Goal: Book appointment/travel/reservation

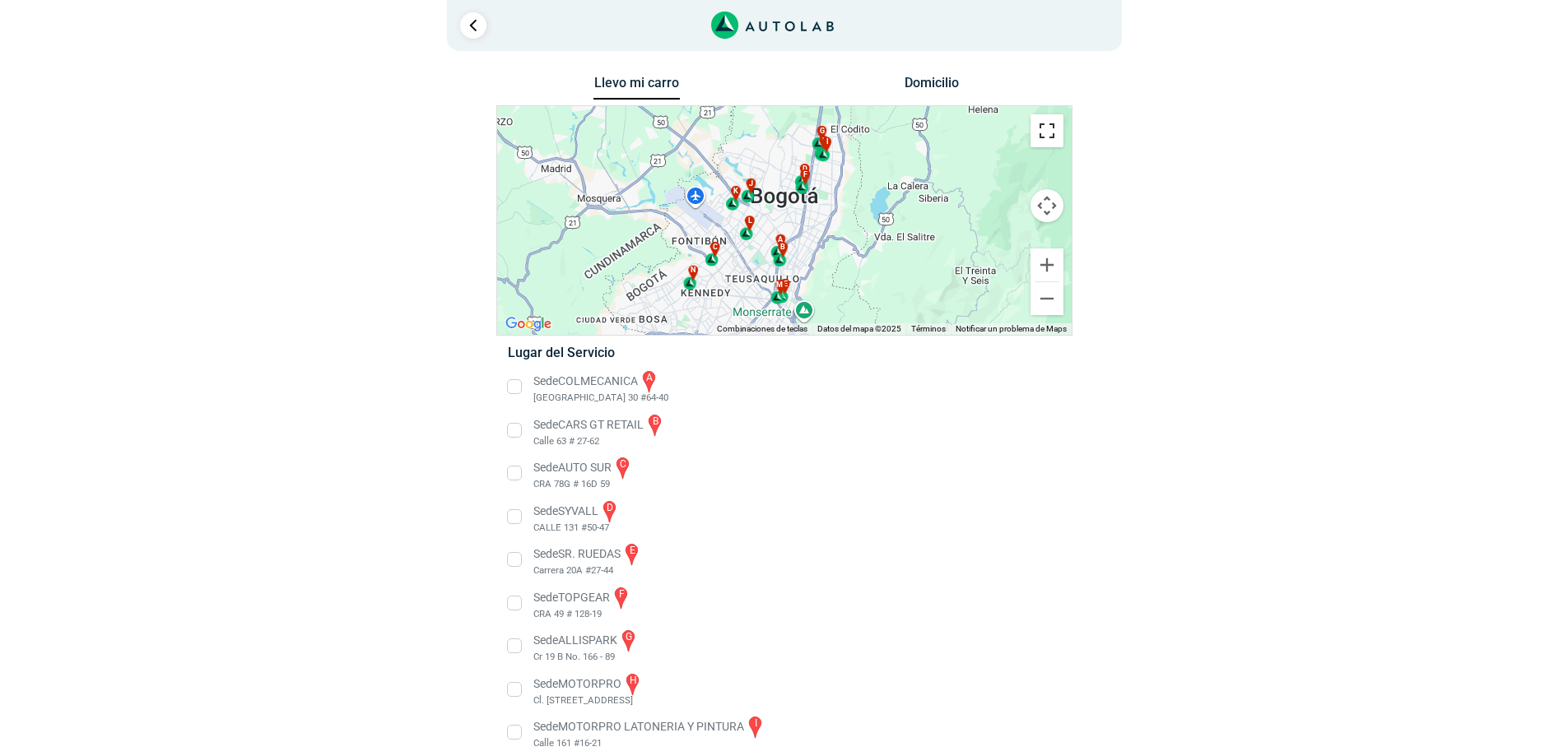
click at [1056, 136] on button "Cambiar a la vista en pantalla completa" at bounding box center [1048, 131] width 33 height 33
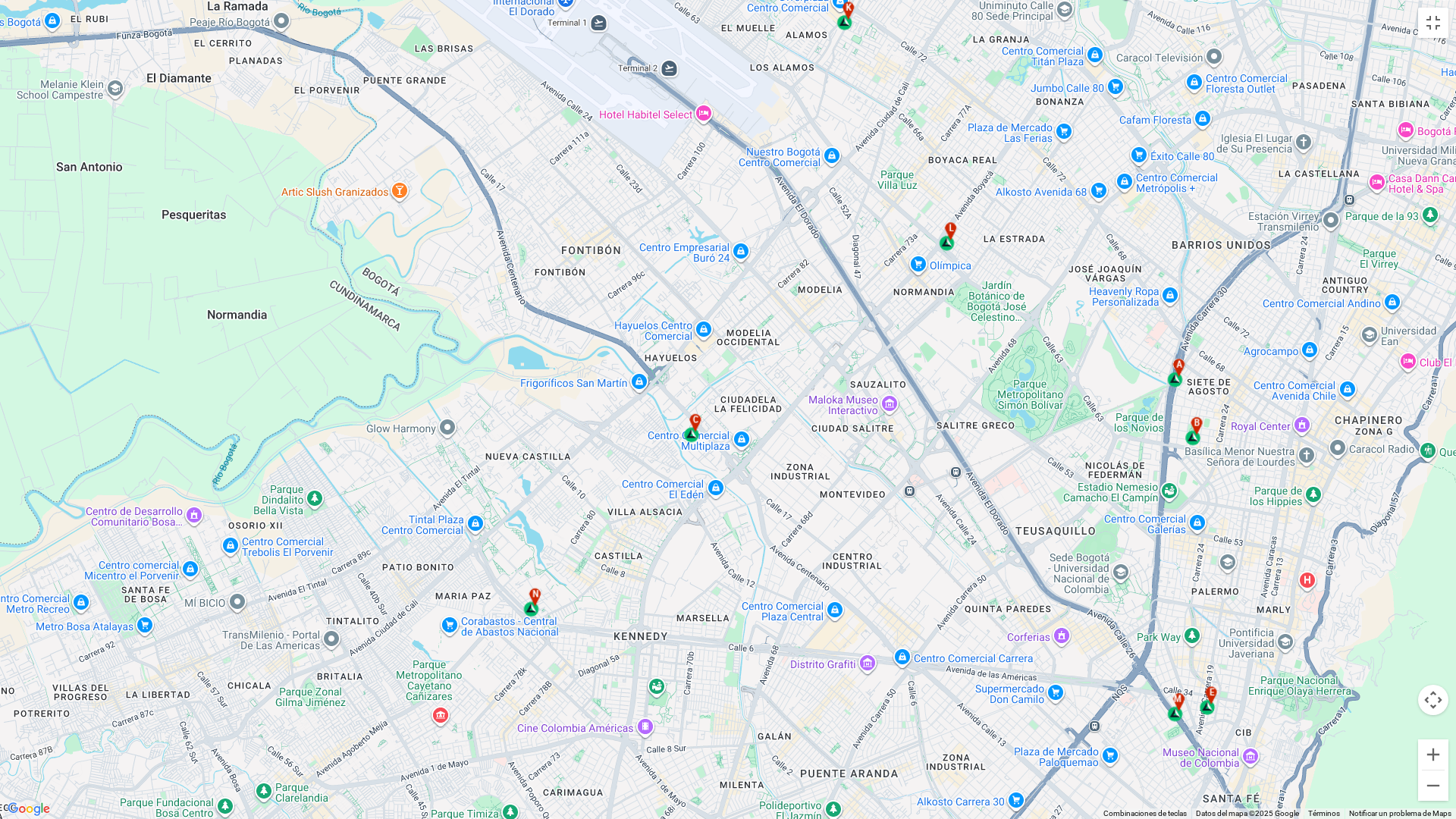
drag, startPoint x: 674, startPoint y: 426, endPoint x: 658, endPoint y: 471, distance: 47.8
click at [641, 471] on div "a b c d e f g" at bounding box center [728, 410] width 1456 height 819
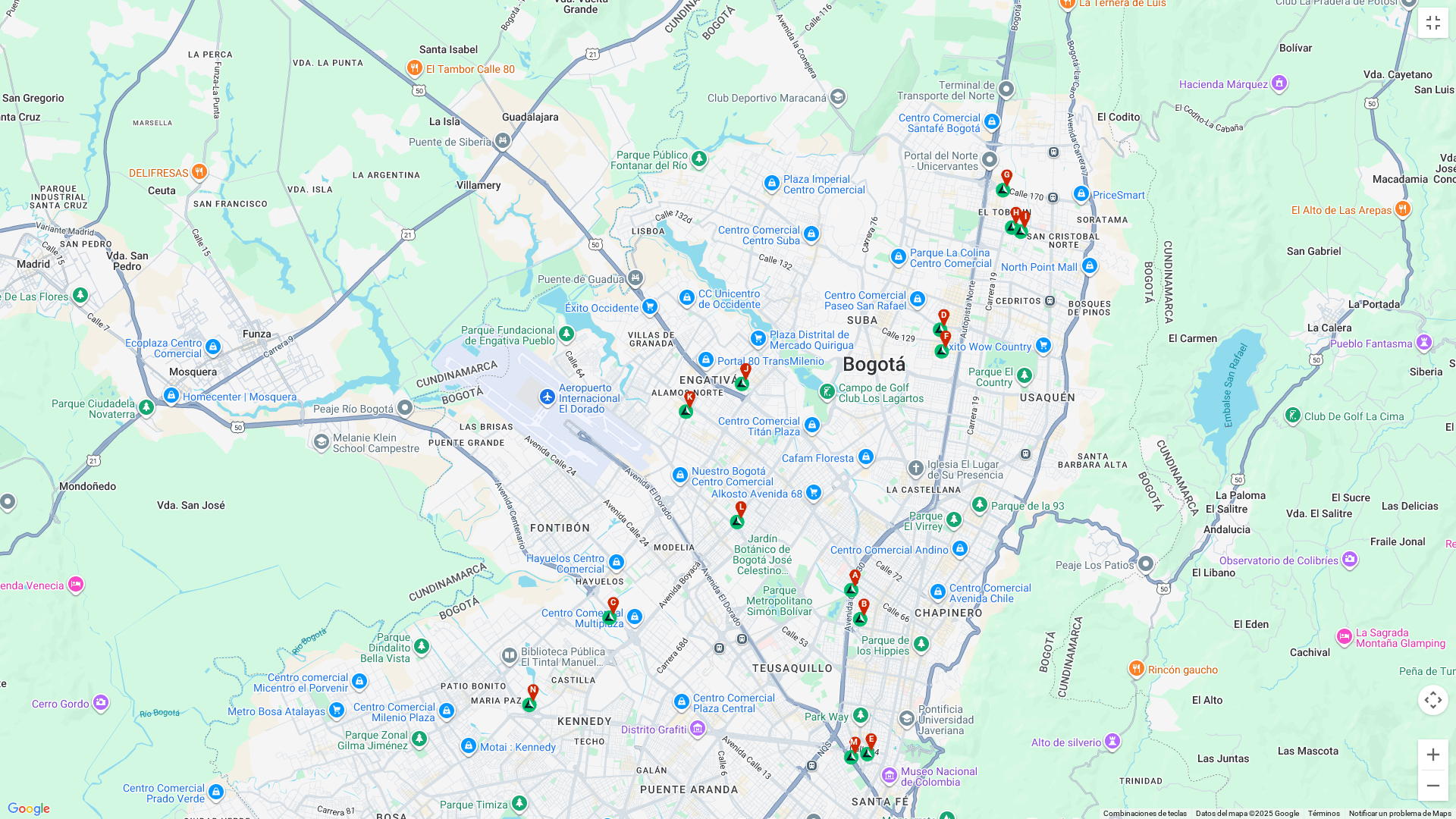
drag, startPoint x: 965, startPoint y: 370, endPoint x: 787, endPoint y: 556, distance: 257.4
click at [787, 556] on div "a b c d e f g" at bounding box center [728, 410] width 1456 height 819
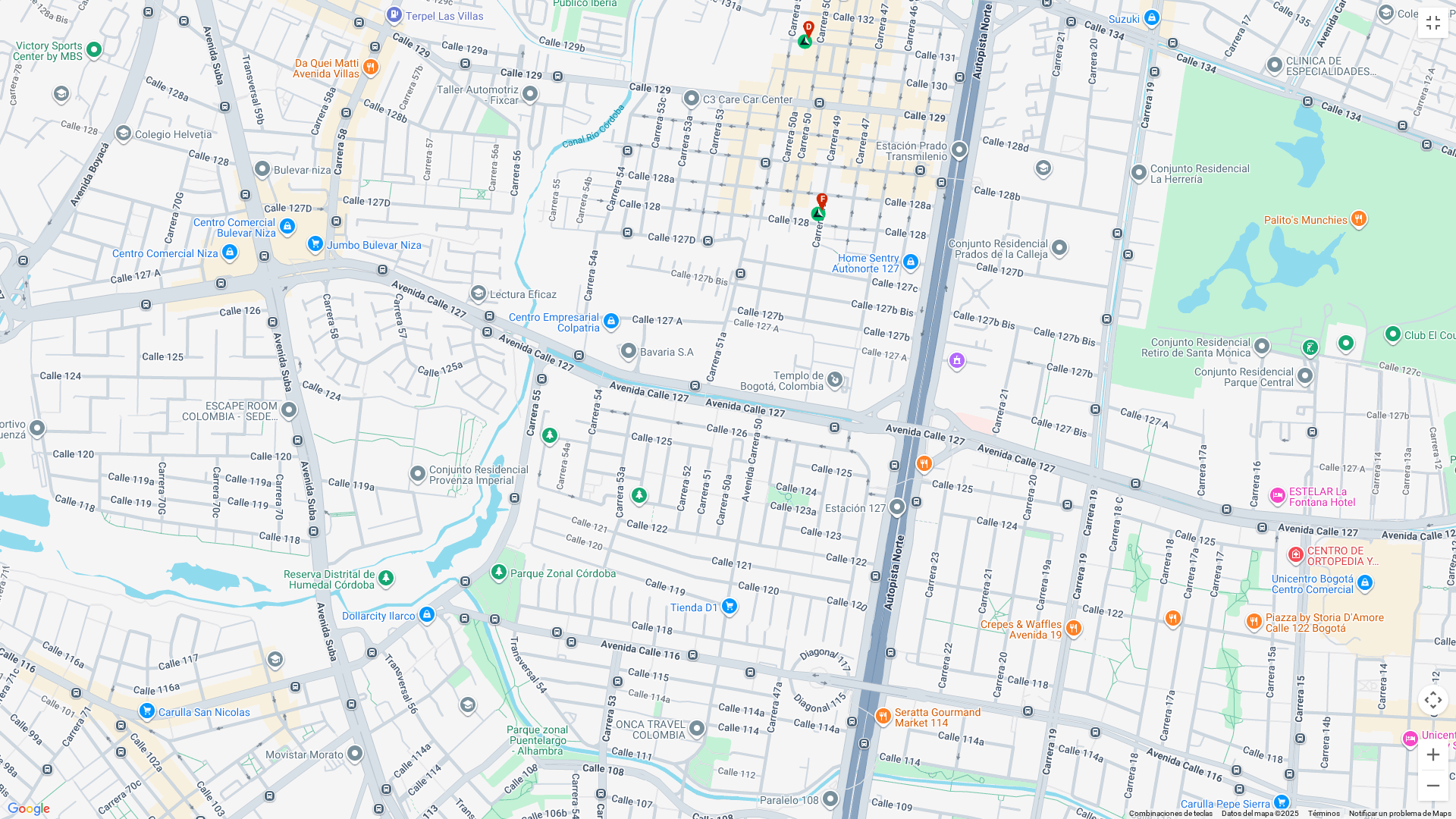
drag, startPoint x: 1015, startPoint y: 378, endPoint x: 713, endPoint y: 293, distance: 313.7
click at [713, 293] on div "a b c d e f g" at bounding box center [728, 410] width 1456 height 819
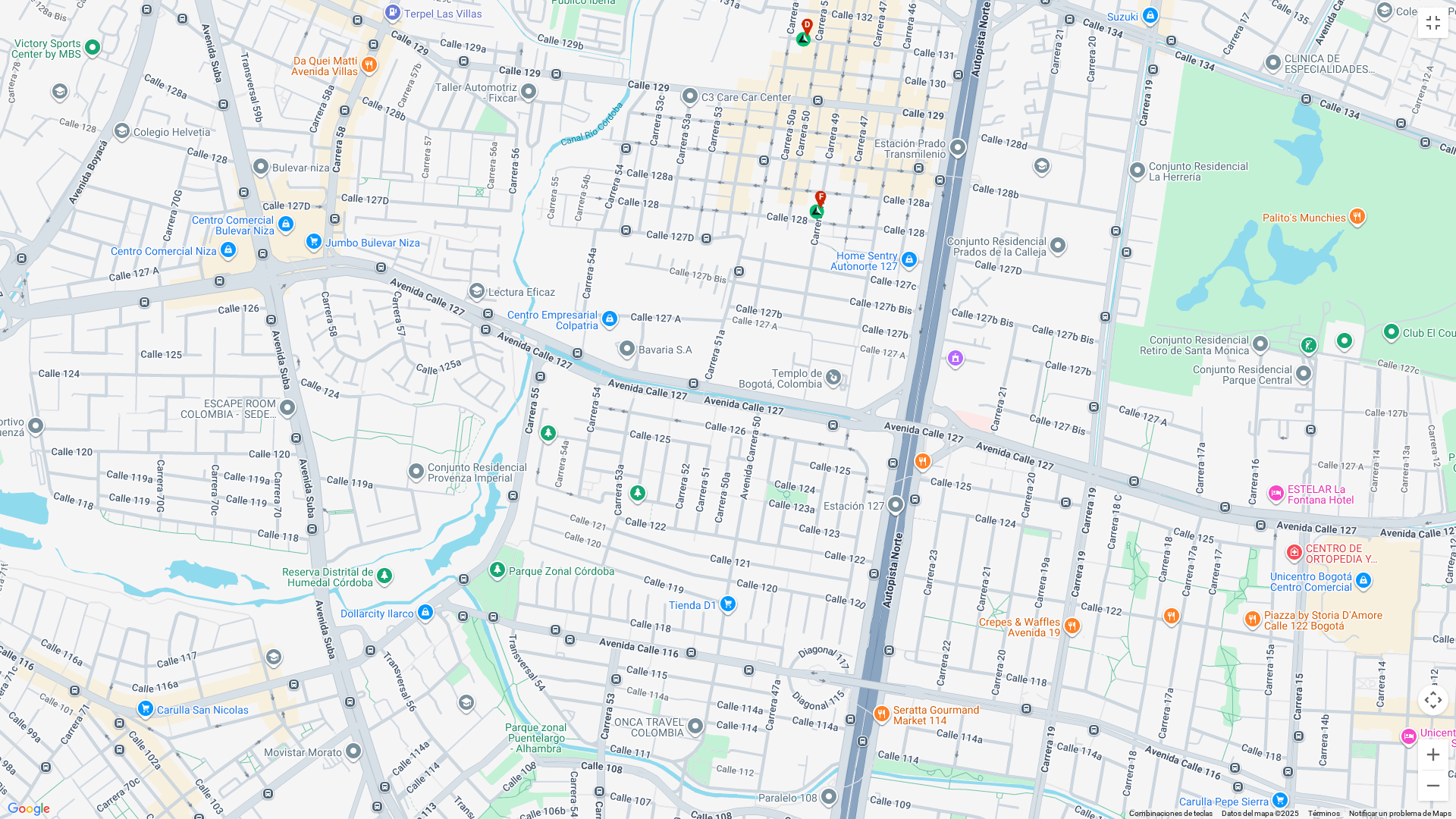
click at [713, 293] on div "a b c d e f g" at bounding box center [728, 410] width 1456 height 819
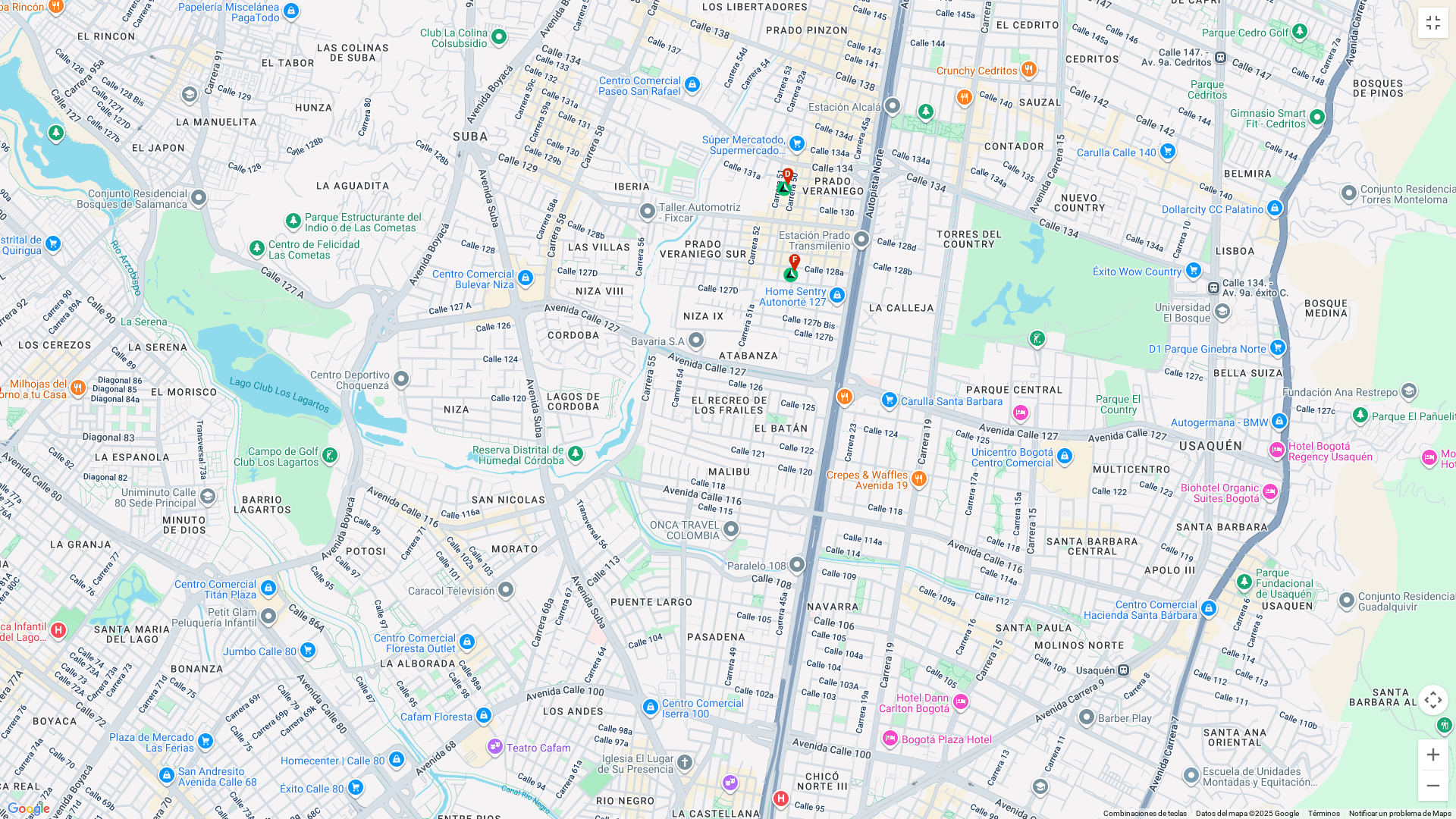
click at [793, 278] on div "f" at bounding box center [792, 268] width 18 height 29
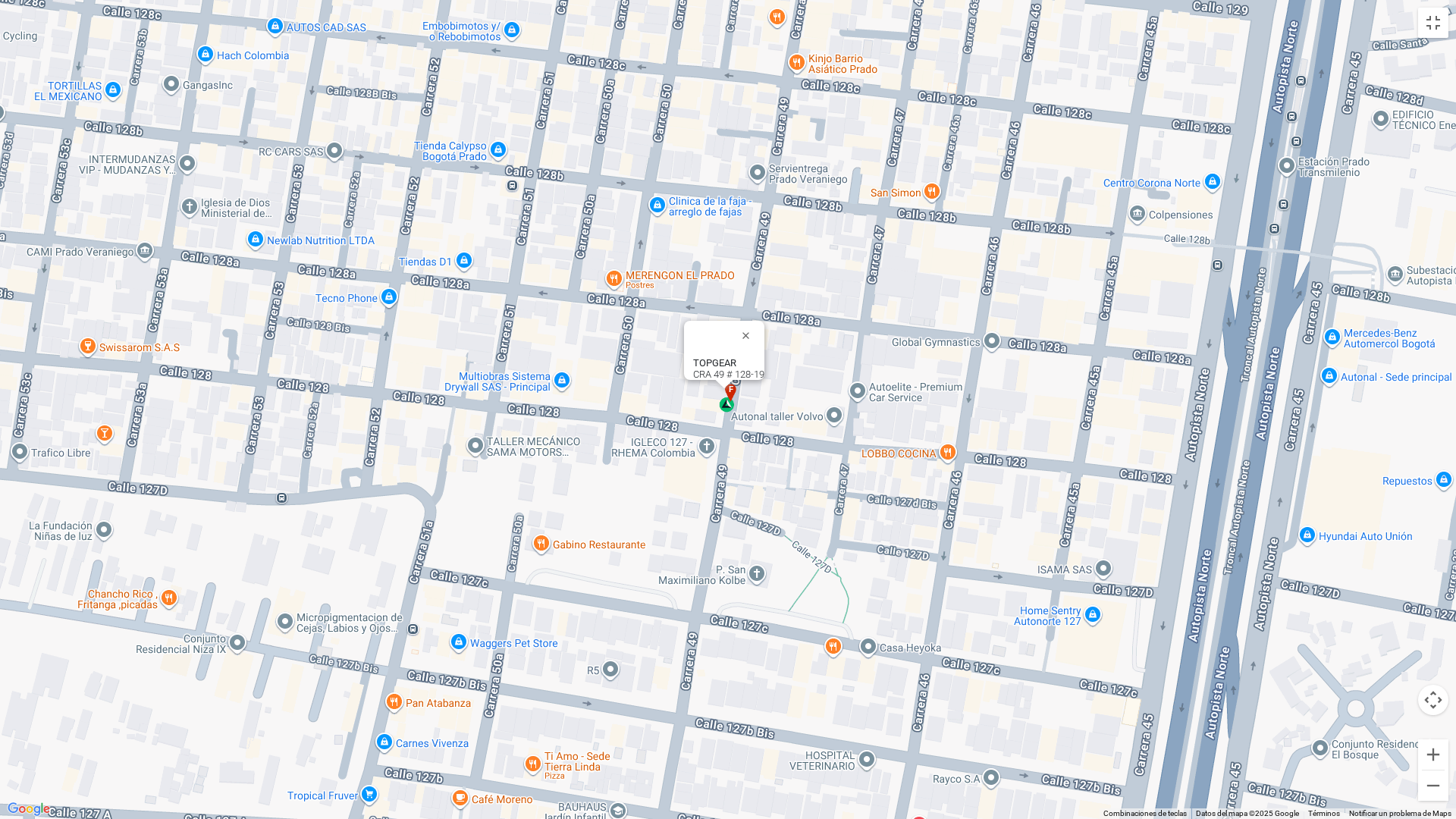
click at [727, 410] on div "f" at bounding box center [727, 398] width 18 height 29
click at [1428, 25] on button "Cambiar a la vista en pantalla completa" at bounding box center [1433, 23] width 31 height 31
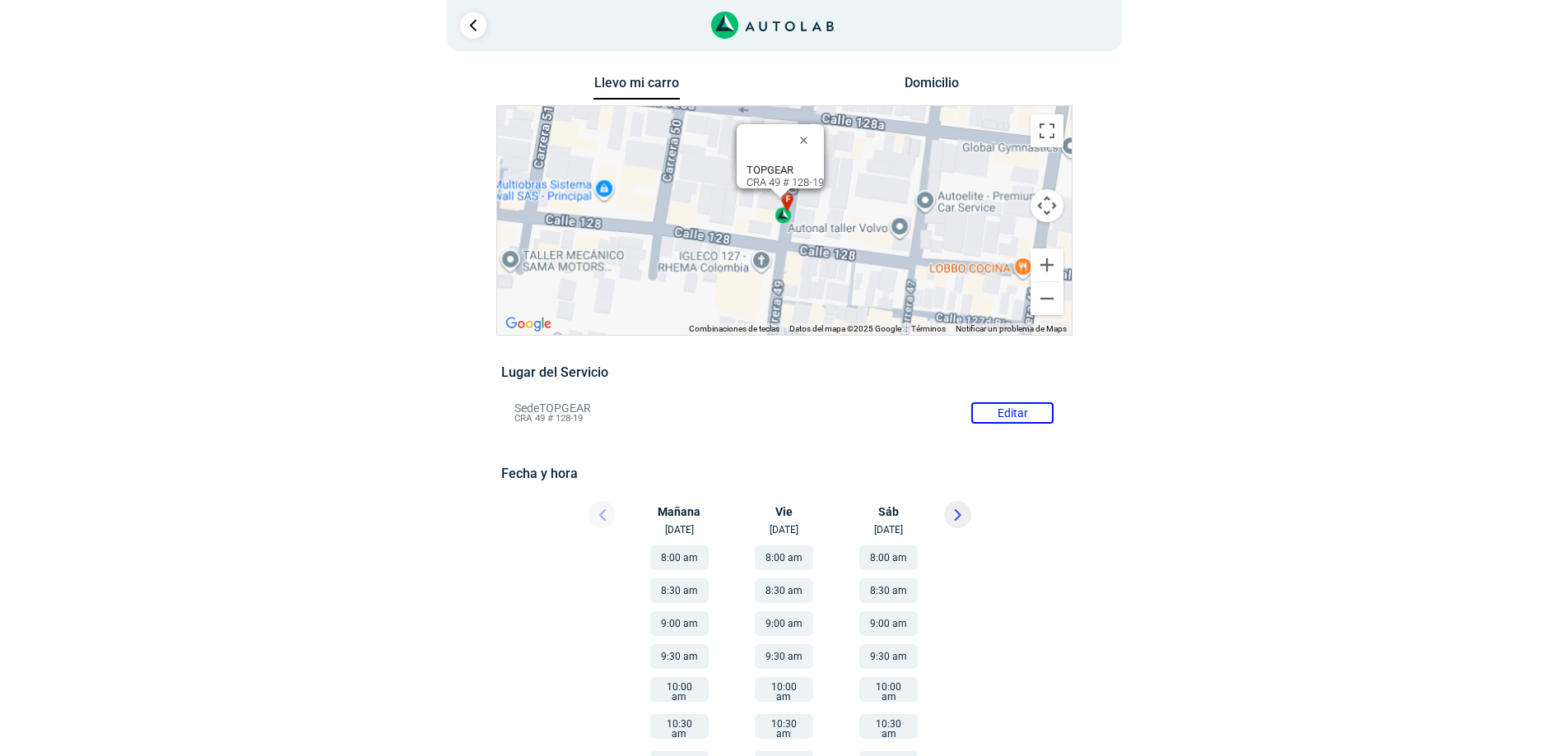
click at [766, 164] on b "TOPGEAR" at bounding box center [770, 170] width 47 height 12
click at [787, 220] on div "f" at bounding box center [784, 208] width 19 height 31
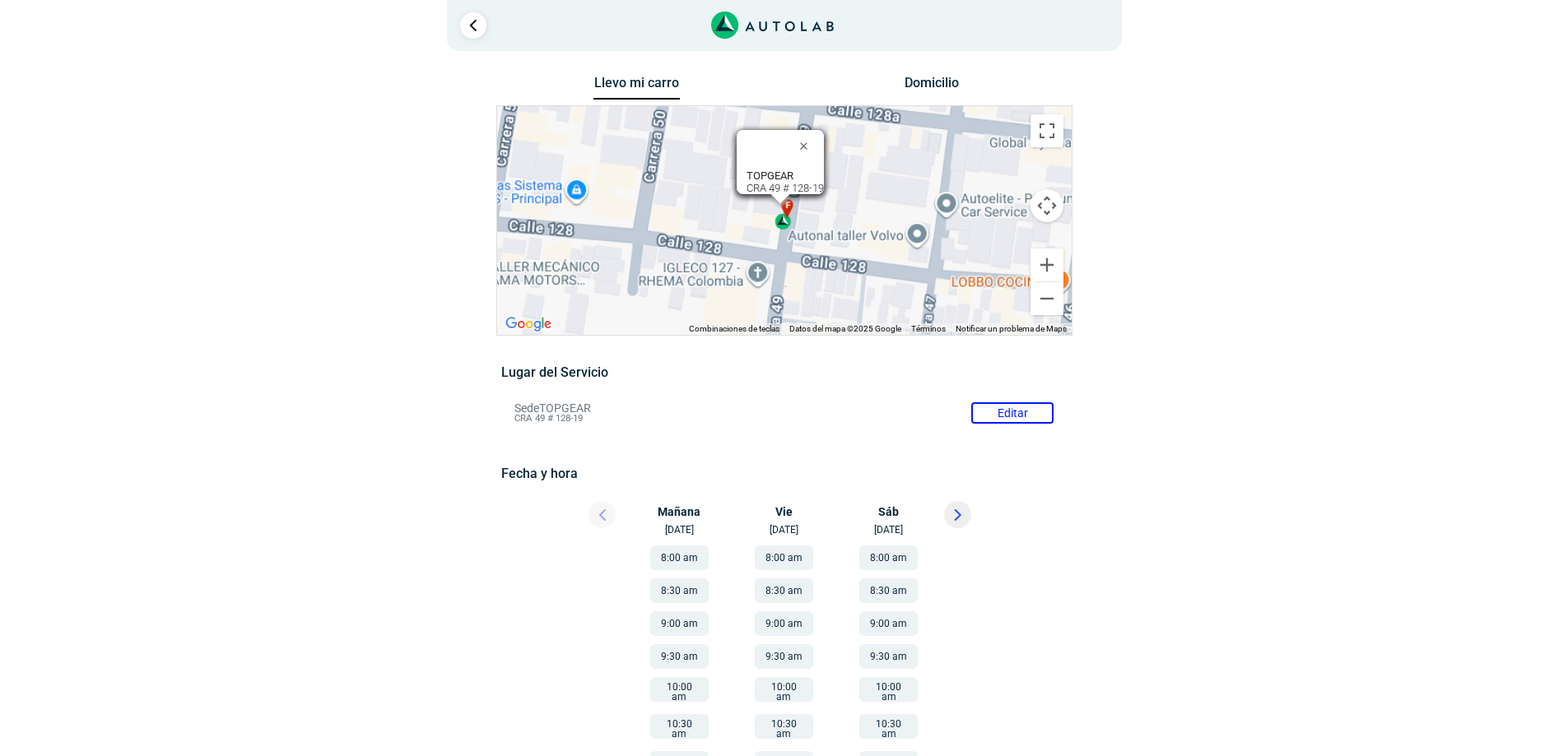
click at [787, 220] on div "f" at bounding box center [784, 215] width 19 height 31
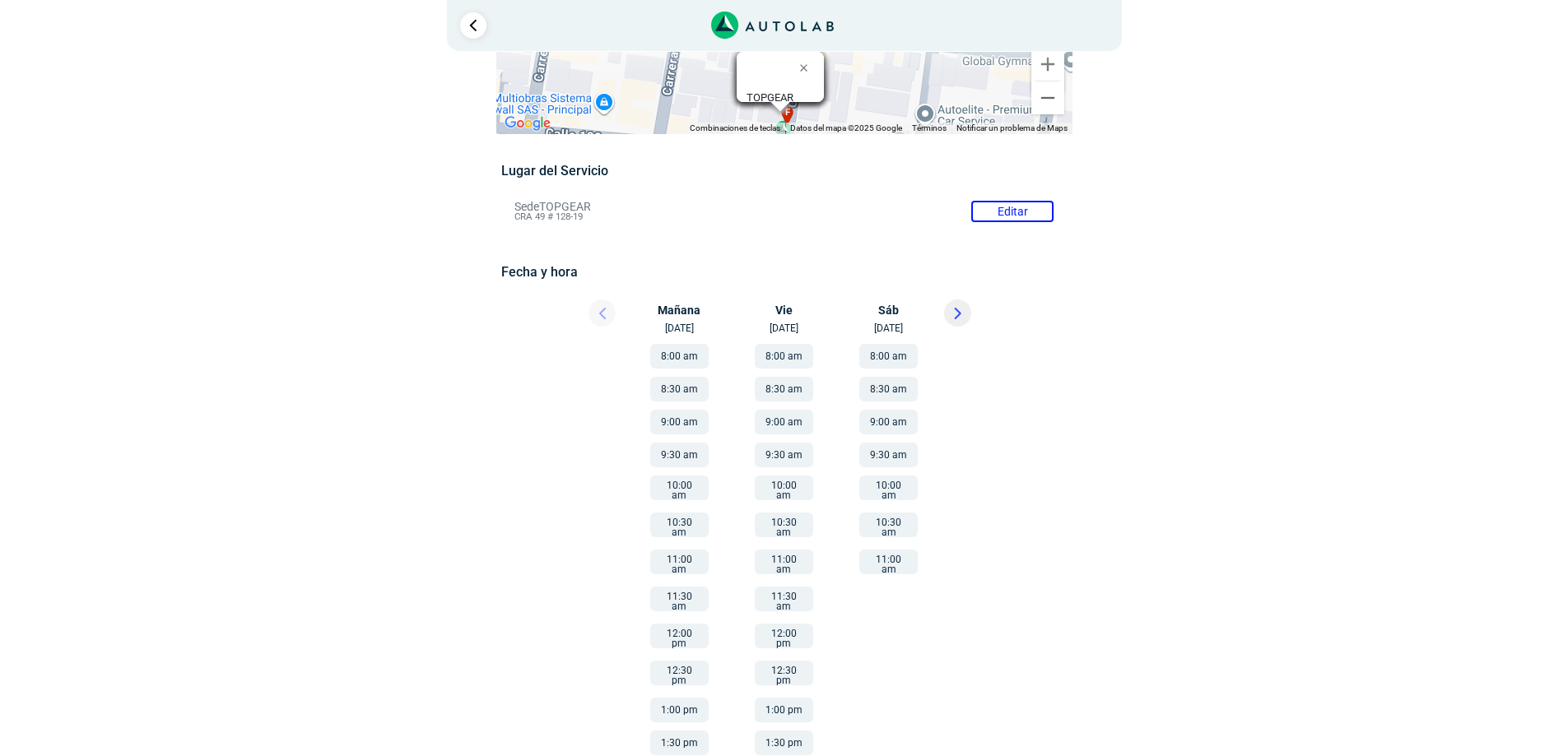
scroll to position [82, 0]
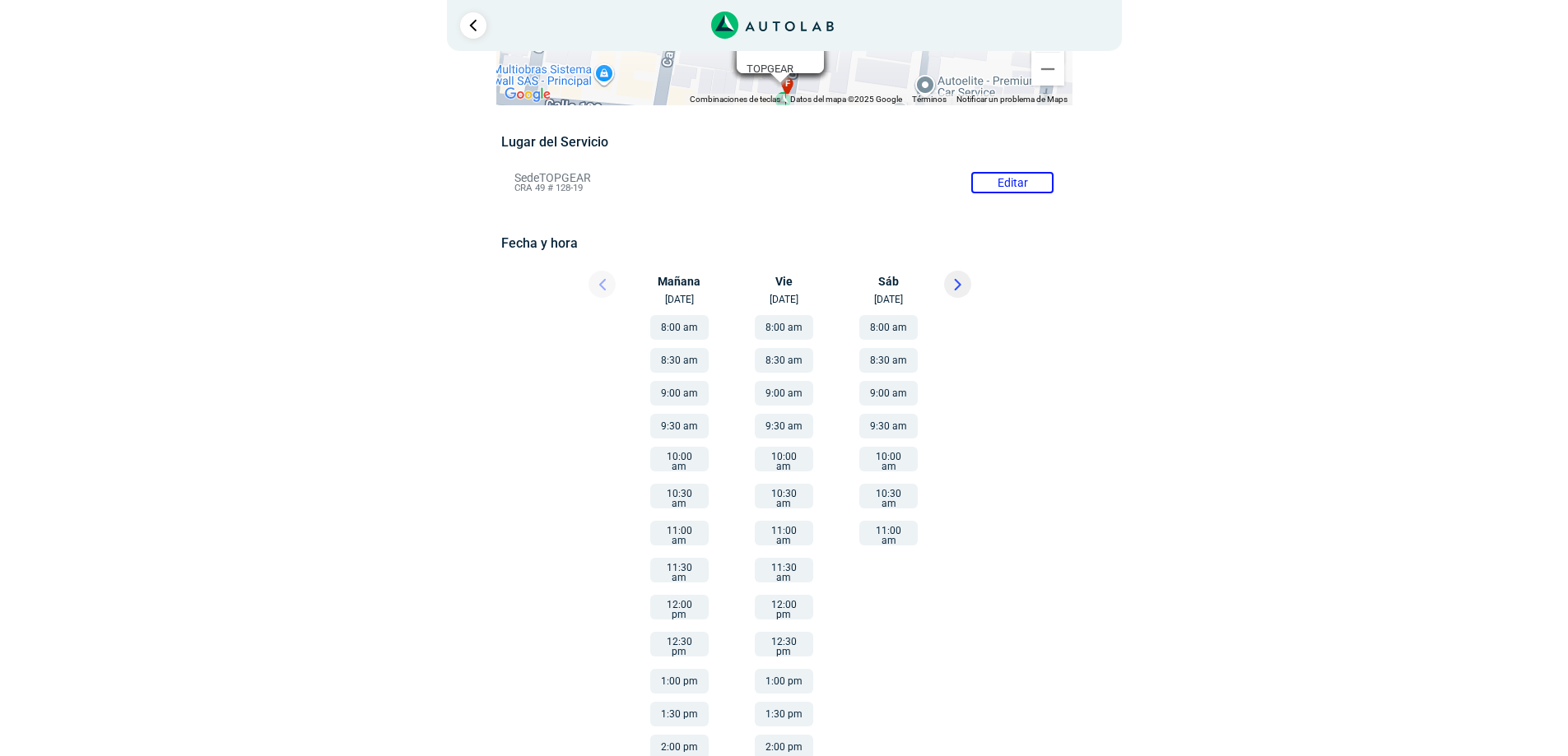
click at [875, 462] on button "10:00 am" at bounding box center [888, 459] width 58 height 25
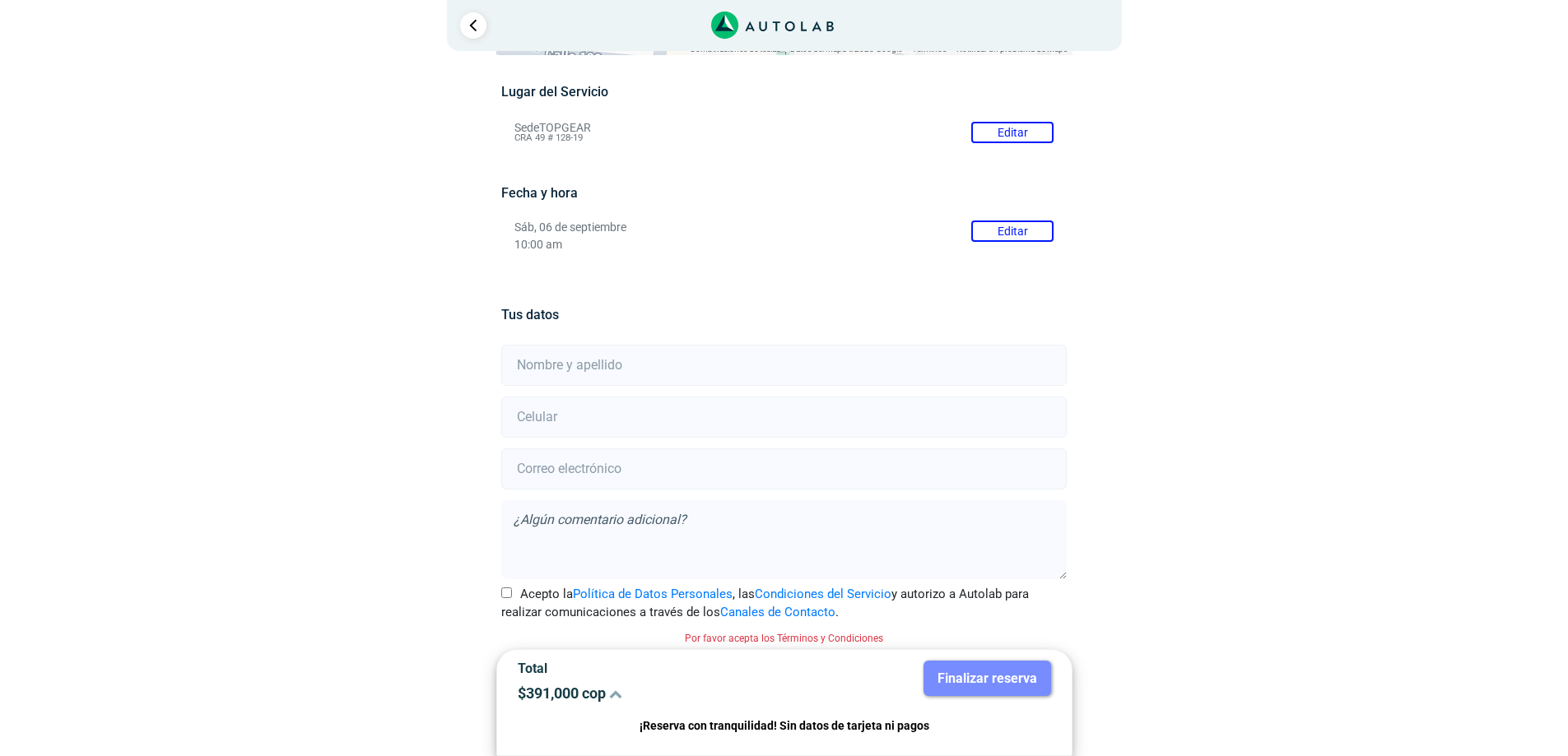
scroll to position [138, 0]
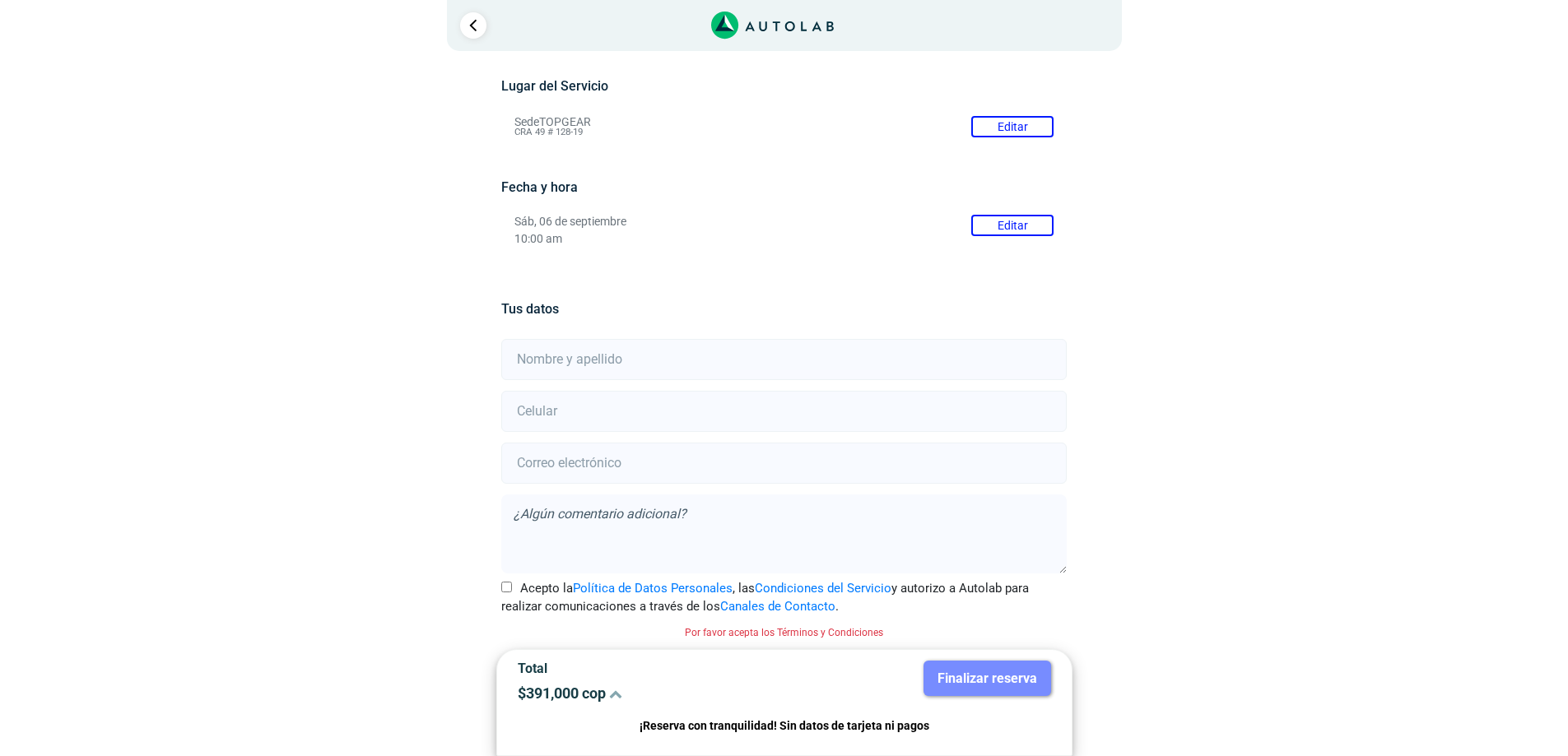
scroll to position [82, 0]
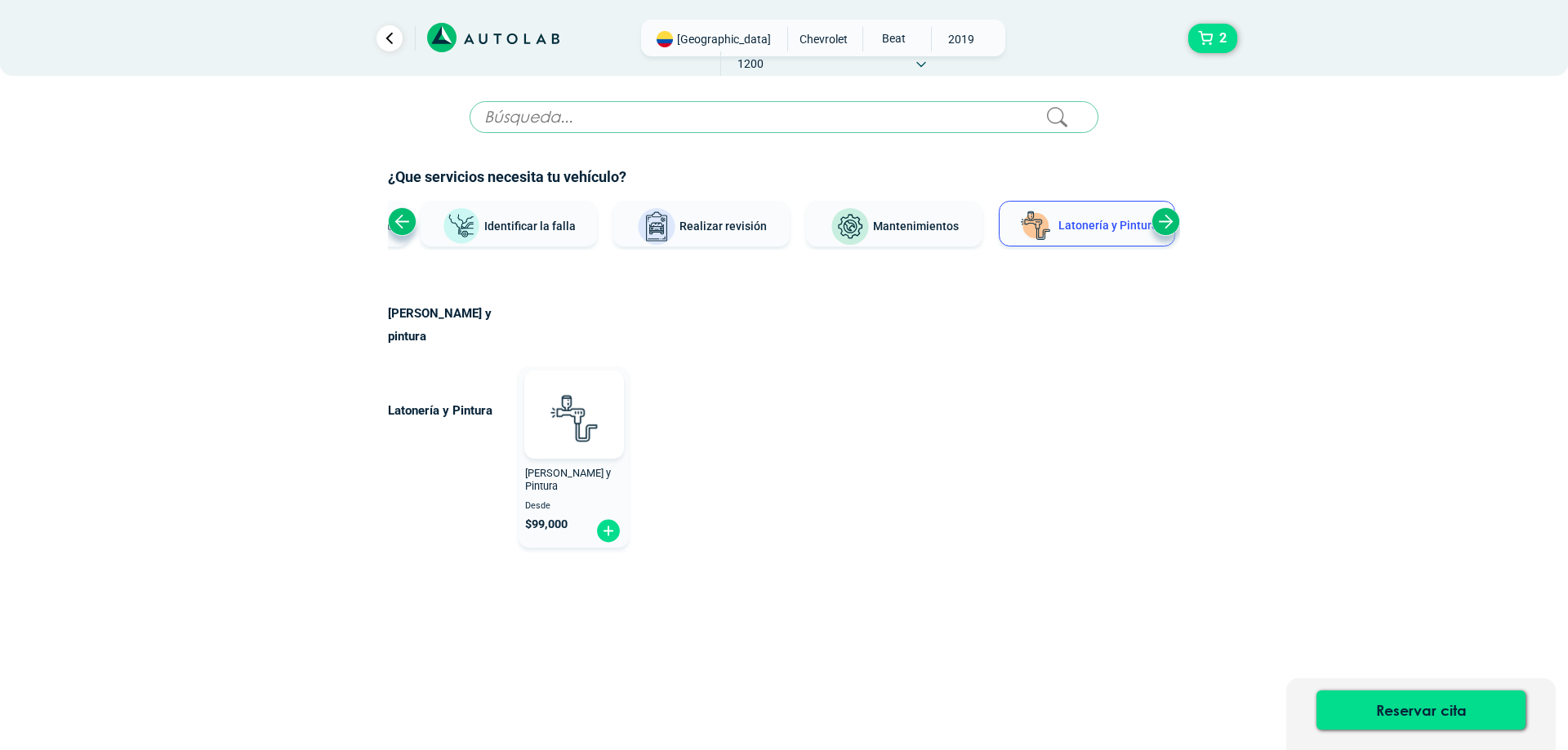
click at [899, 220] on span "Mantenimientos" at bounding box center [916, 226] width 86 height 13
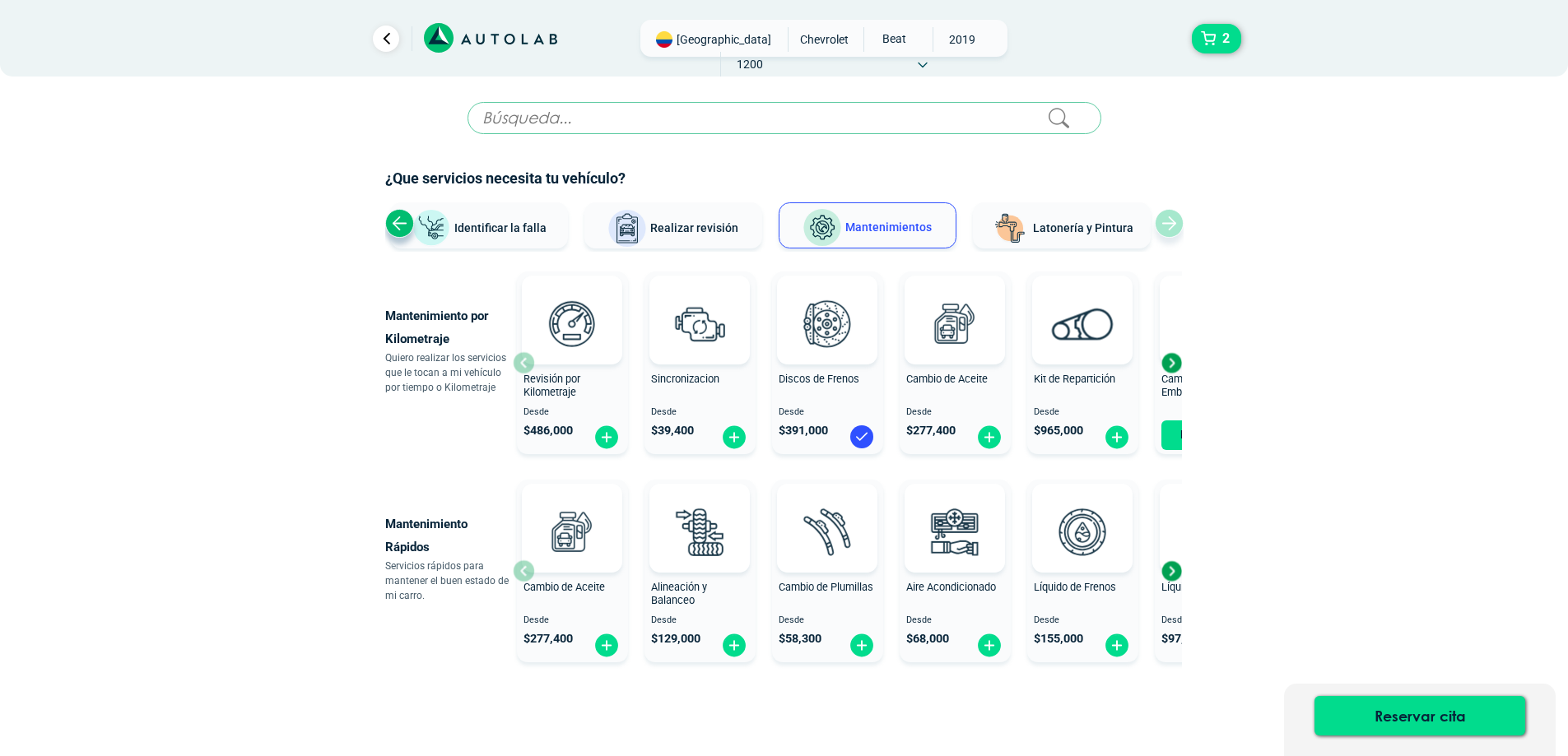
click at [1170, 578] on div "Next slide" at bounding box center [1171, 571] width 25 height 25
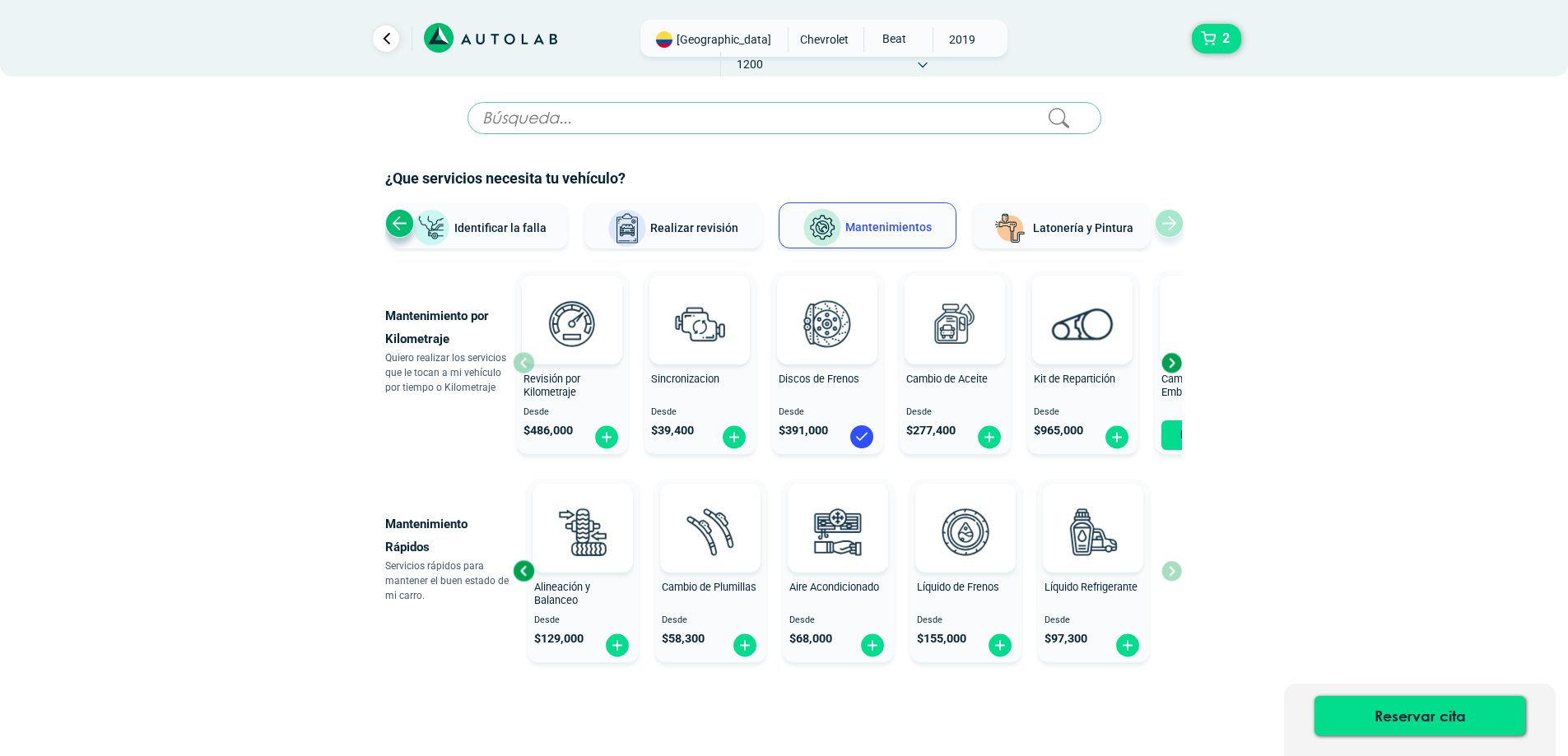
click at [524, 573] on div "Previous slide" at bounding box center [523, 571] width 25 height 25
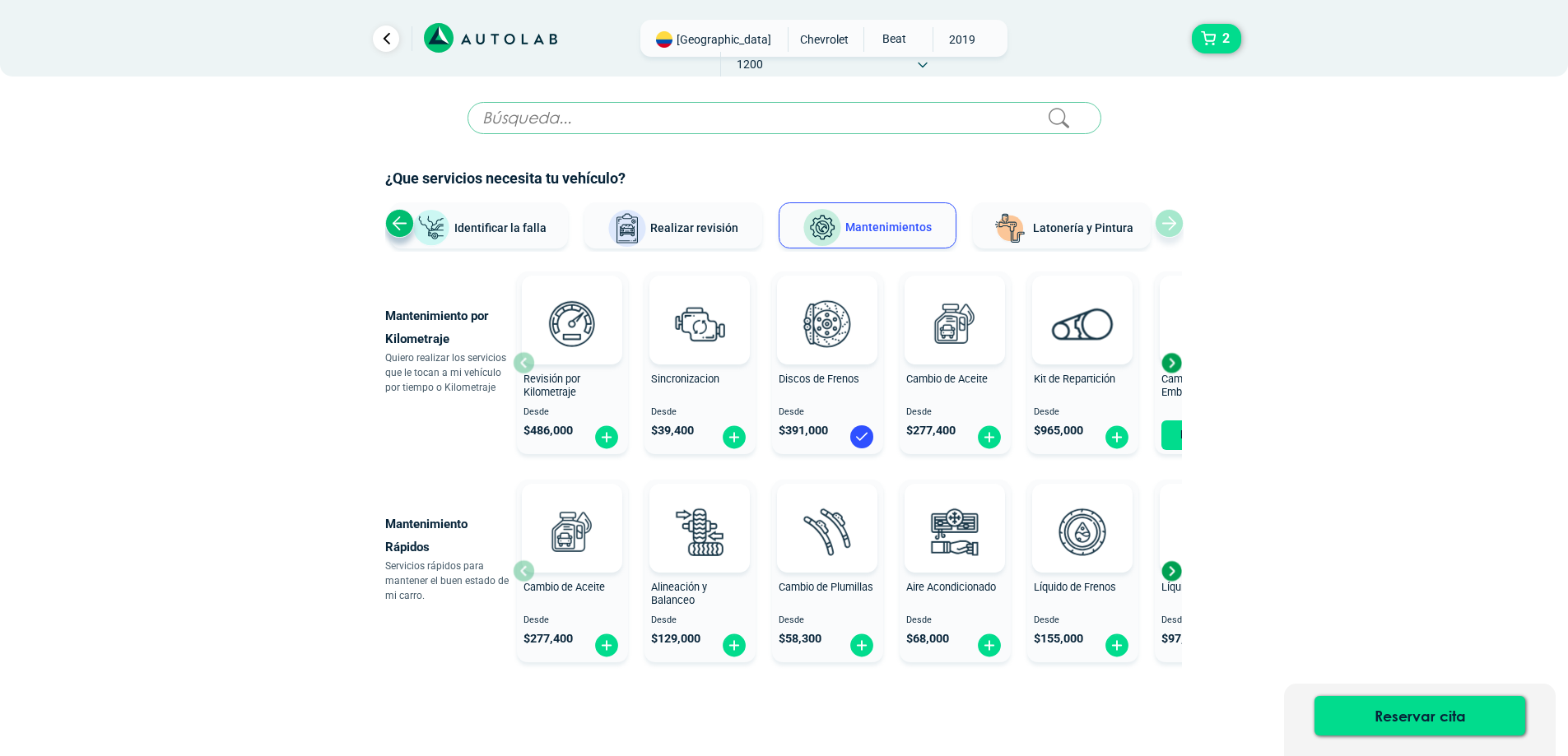
click at [524, 573] on div "Cambio de Aceite Desde $ 277,400" at bounding box center [573, 572] width 112 height 175
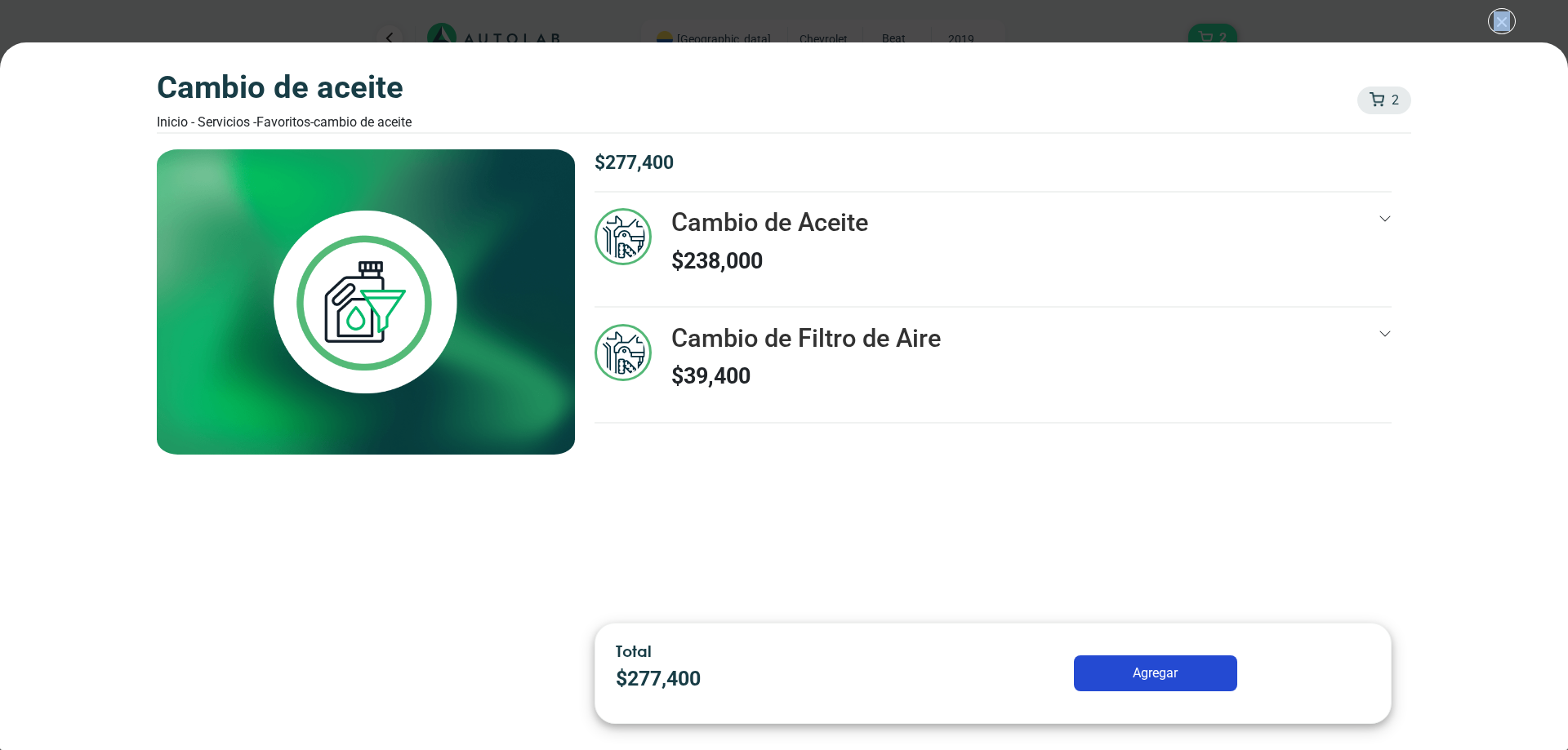
click at [1493, 23] on div "Cambio de Aceite Inicio - Servicios - Favoritos - Cambio de Aceite 2 2 Cambio d…" at bounding box center [784, 375] width 1568 height 750
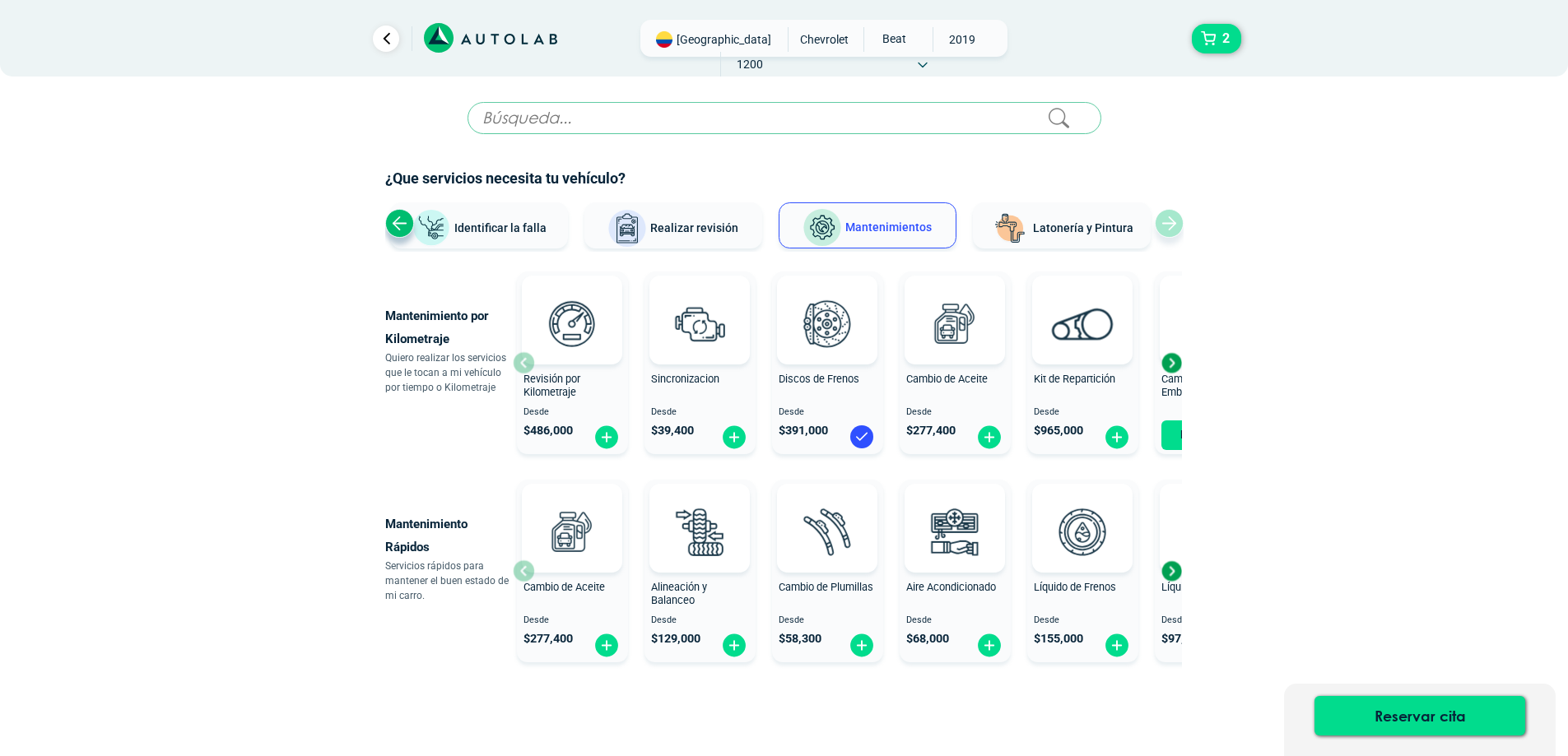
click at [525, 362] on div "Revisión por Kilometraje Desde $ 486,000" at bounding box center [573, 363] width 112 height 175
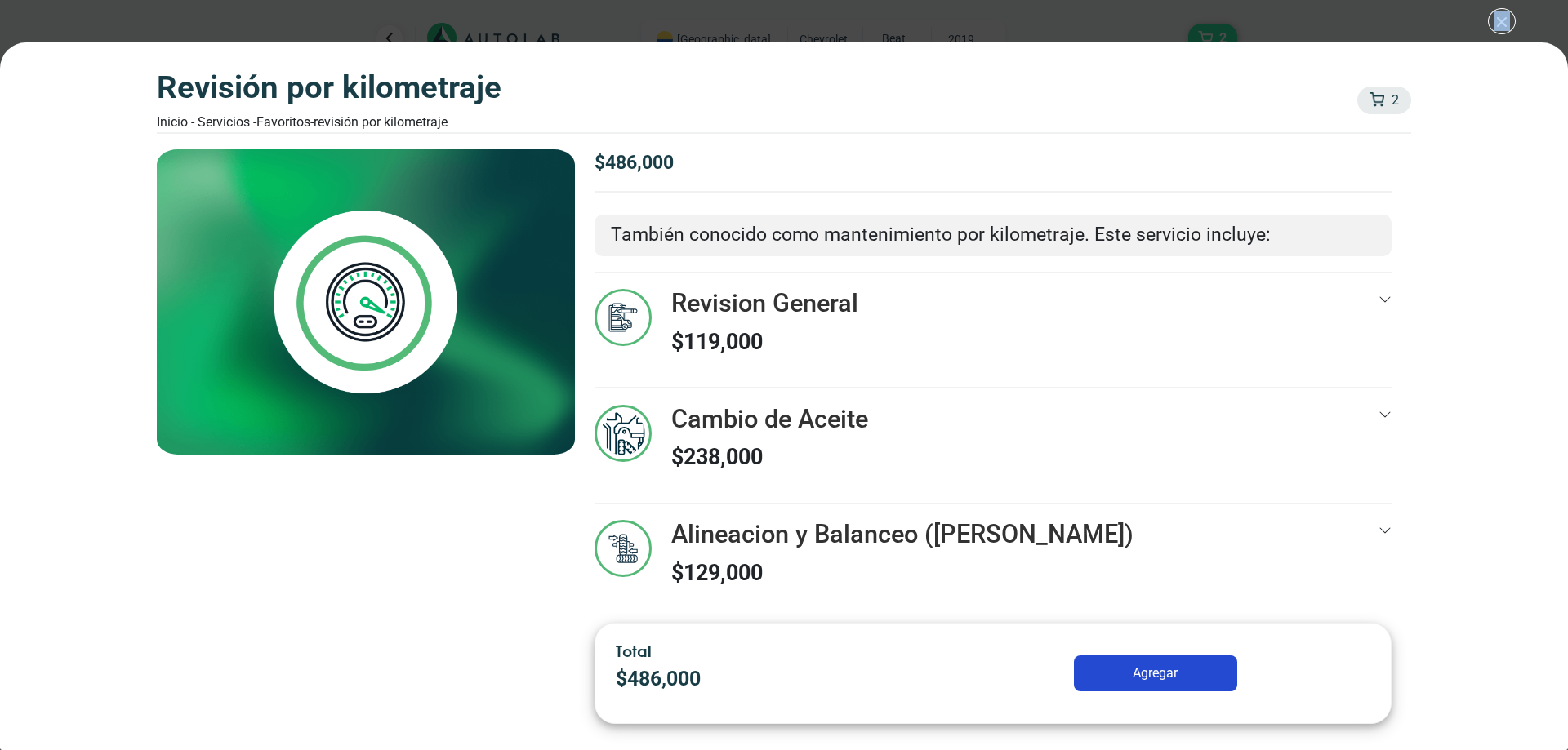
click at [1500, 21] on div "Revisión por Kilometraje Inicio - Servicios - Favoritos - Revisión por Kilometr…" at bounding box center [784, 375] width 1568 height 750
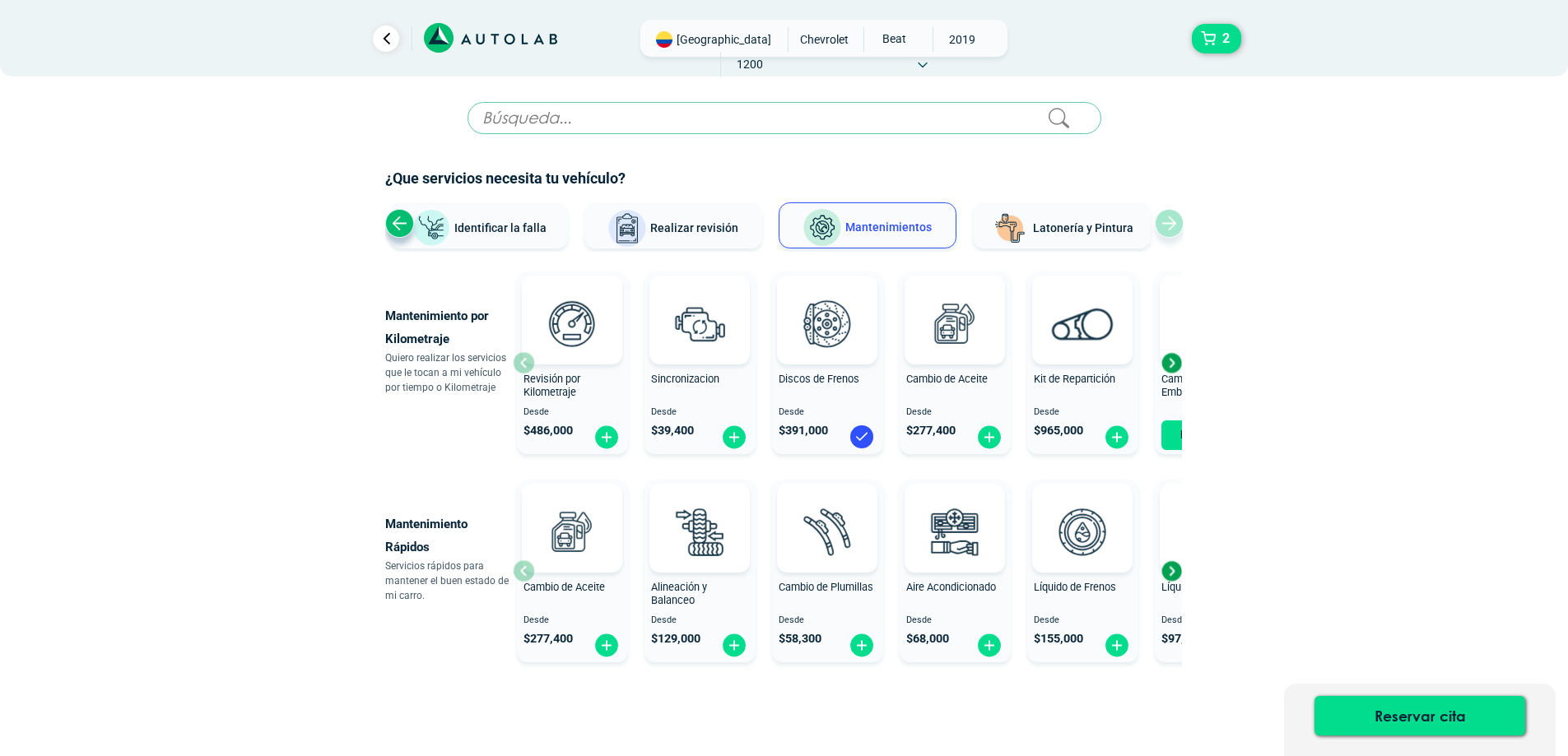
click at [1169, 363] on div "Next slide" at bounding box center [1171, 362] width 25 height 25
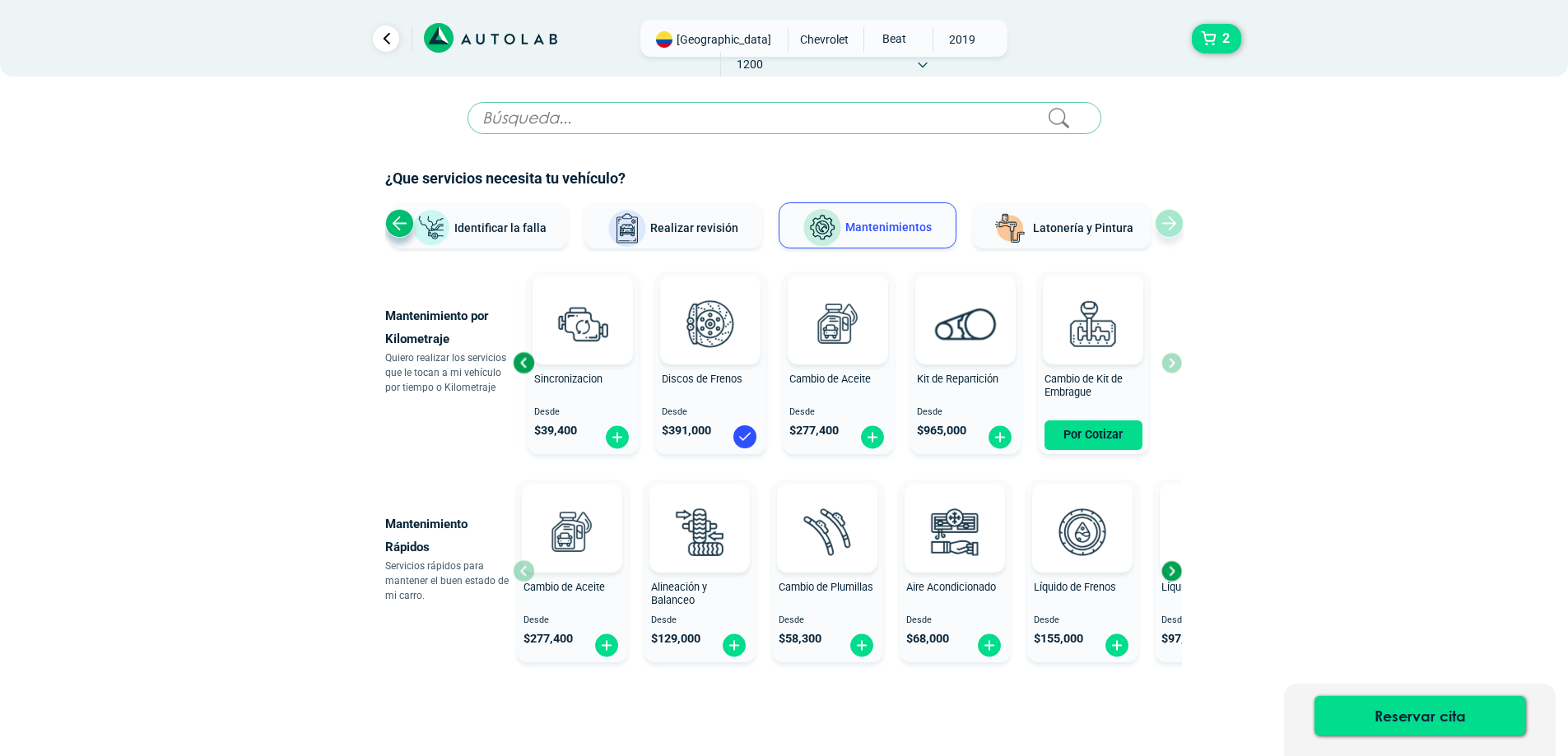
click at [704, 228] on span "Realizar revisión" at bounding box center [695, 228] width 89 height 13
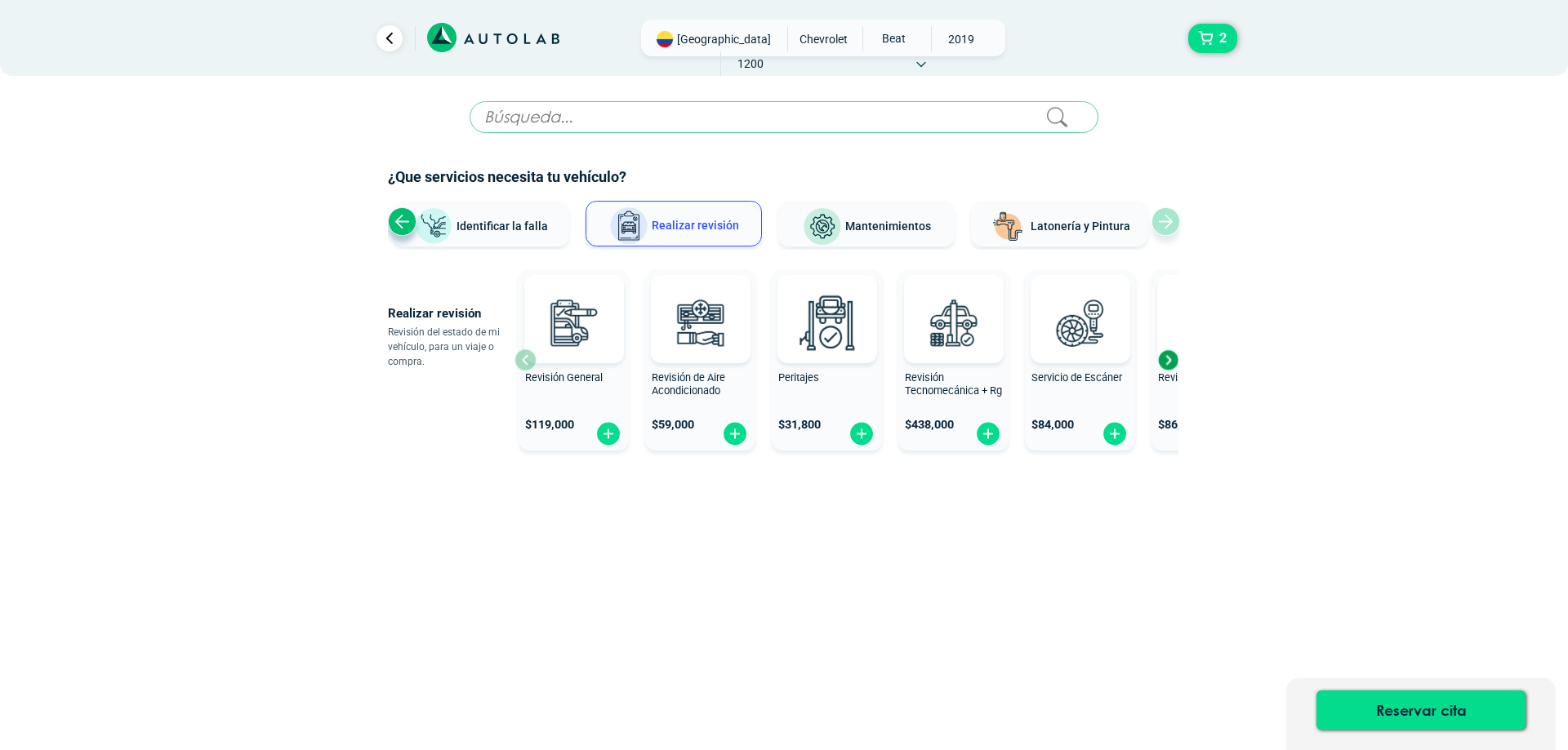
click at [1169, 361] on div "Next slide" at bounding box center [1167, 359] width 25 height 25
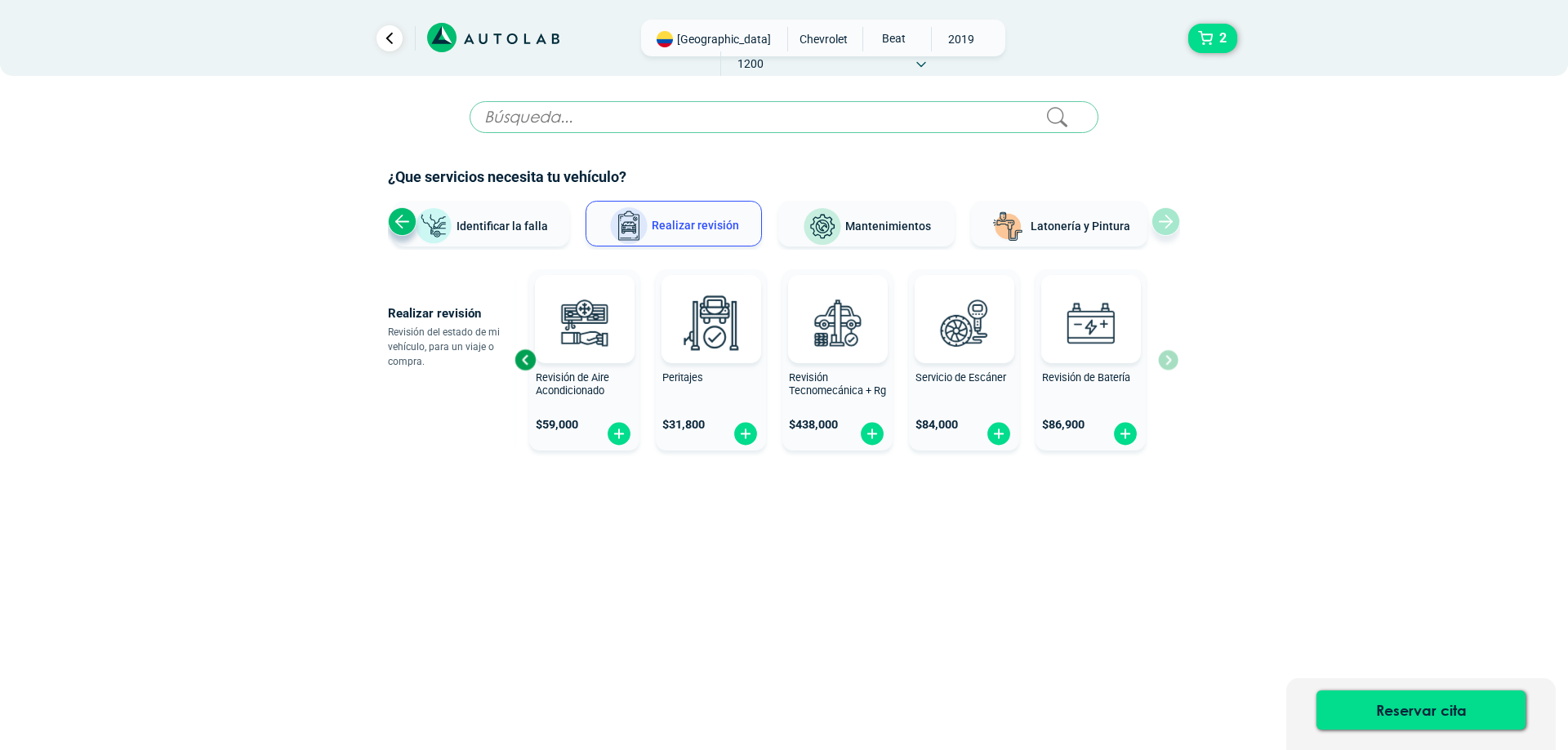
click at [1169, 361] on div "Revisión General $ 119,000 Revisión de Aire Acondicionado $ 59,000 Peritajes $ …" at bounding box center [846, 359] width 664 height 194
click at [525, 361] on div "Previous slide" at bounding box center [525, 359] width 25 height 25
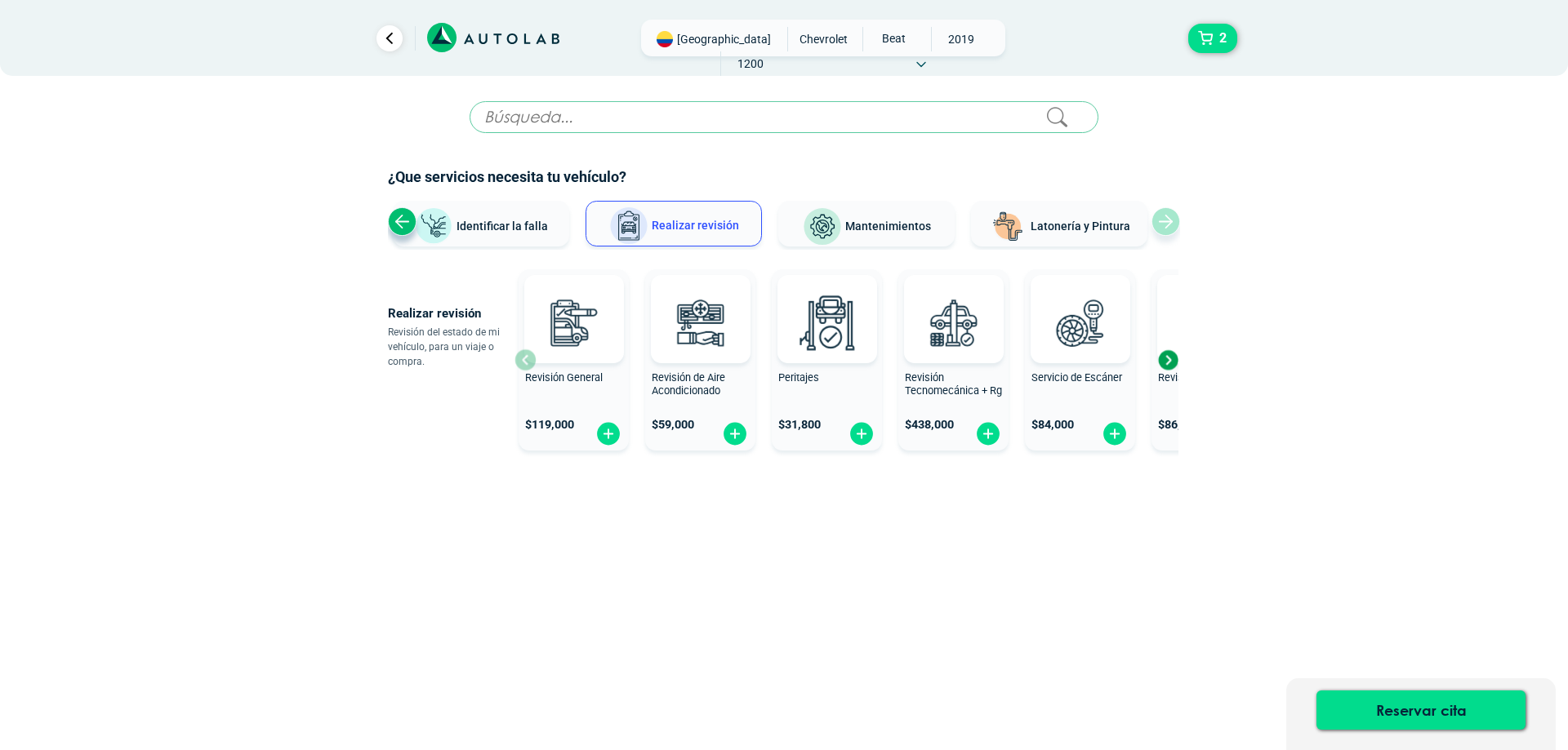
click at [525, 361] on div "Revisión General $ 119,000" at bounding box center [574, 360] width 111 height 170
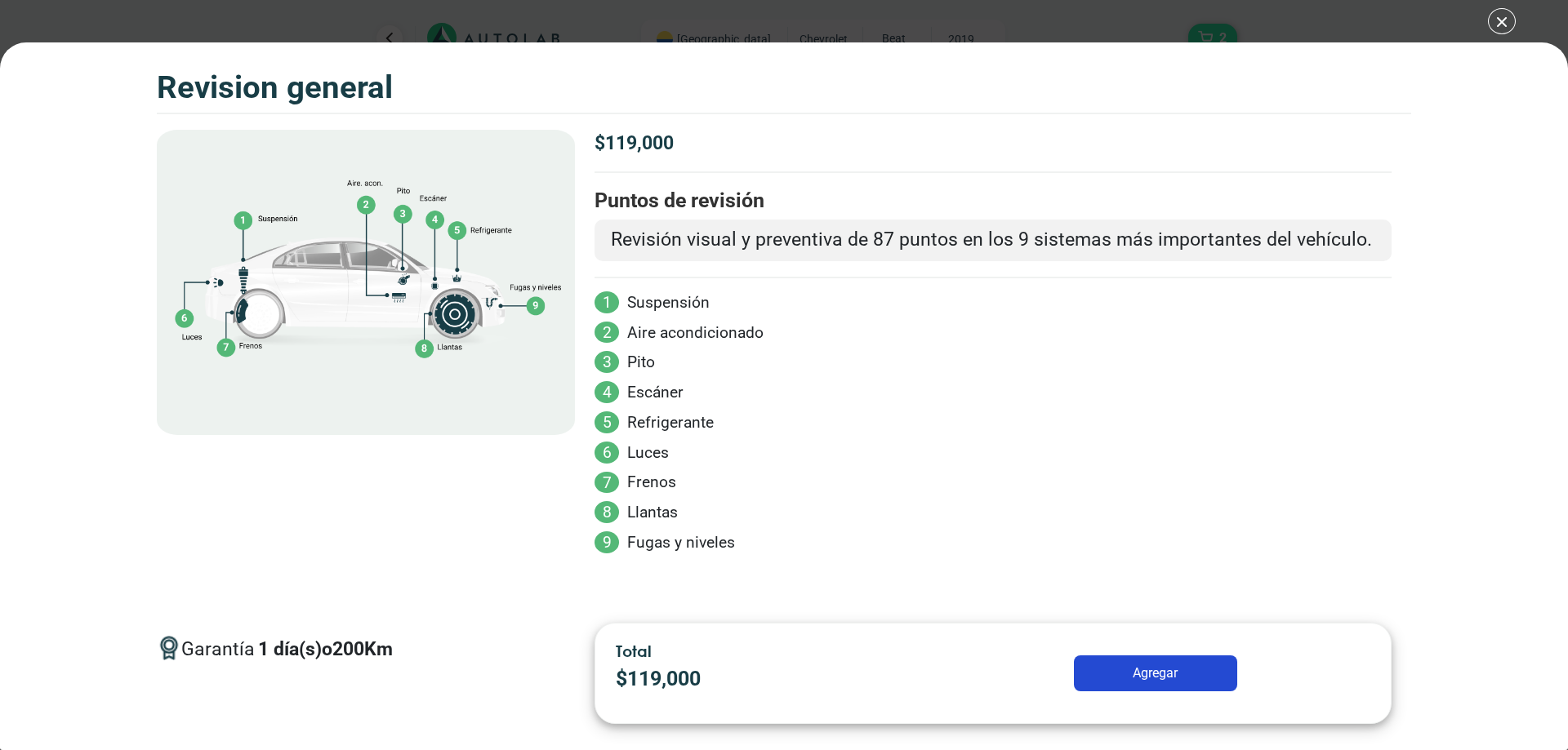
click at [1491, 30] on div "Volkswagen Crossfox 2018 REVISION GENERAL 2" at bounding box center [784, 375] width 1568 height 750
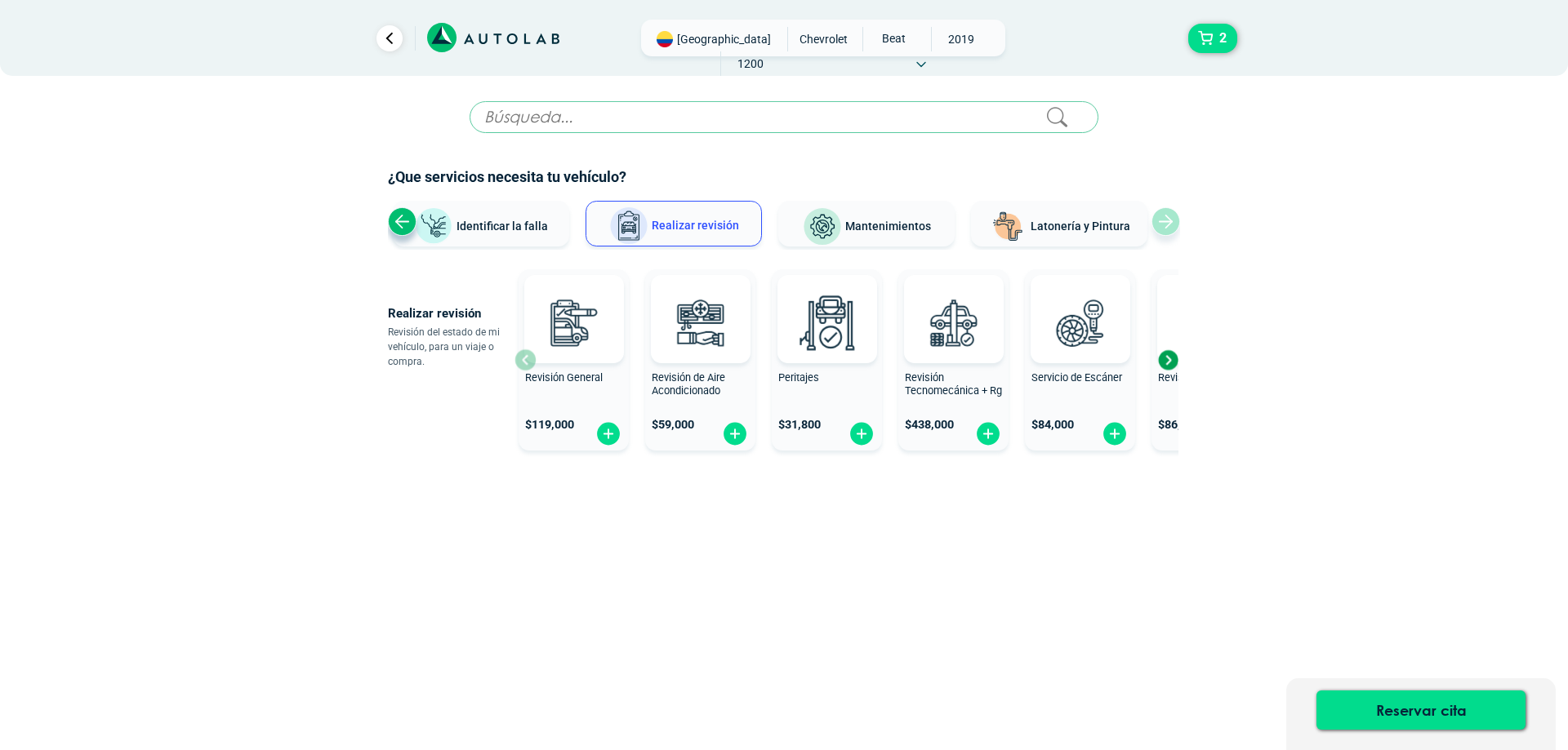
click at [499, 220] on span "Identificar la falla" at bounding box center [502, 225] width 91 height 13
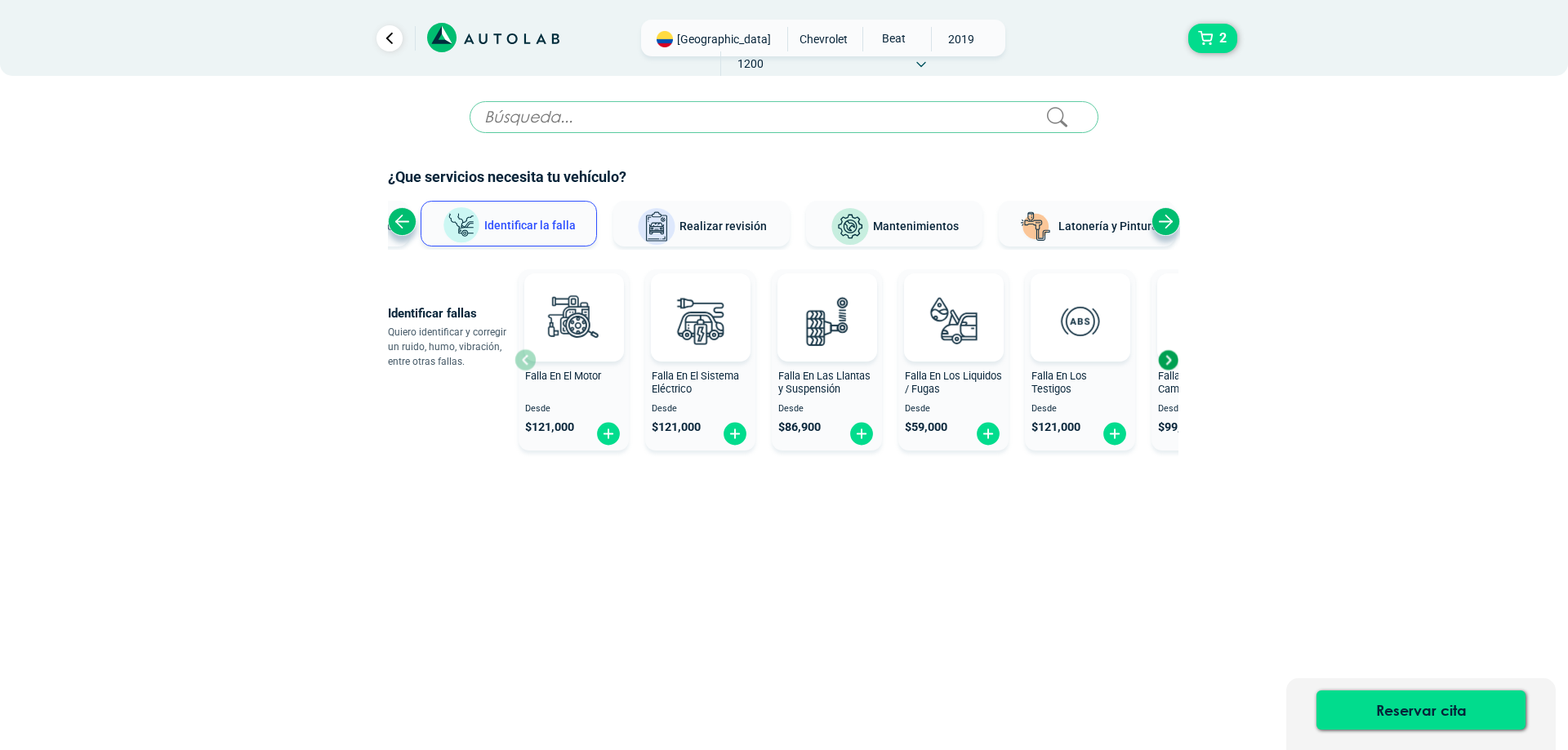
click at [392, 220] on div "Previous slide" at bounding box center [402, 221] width 28 height 28
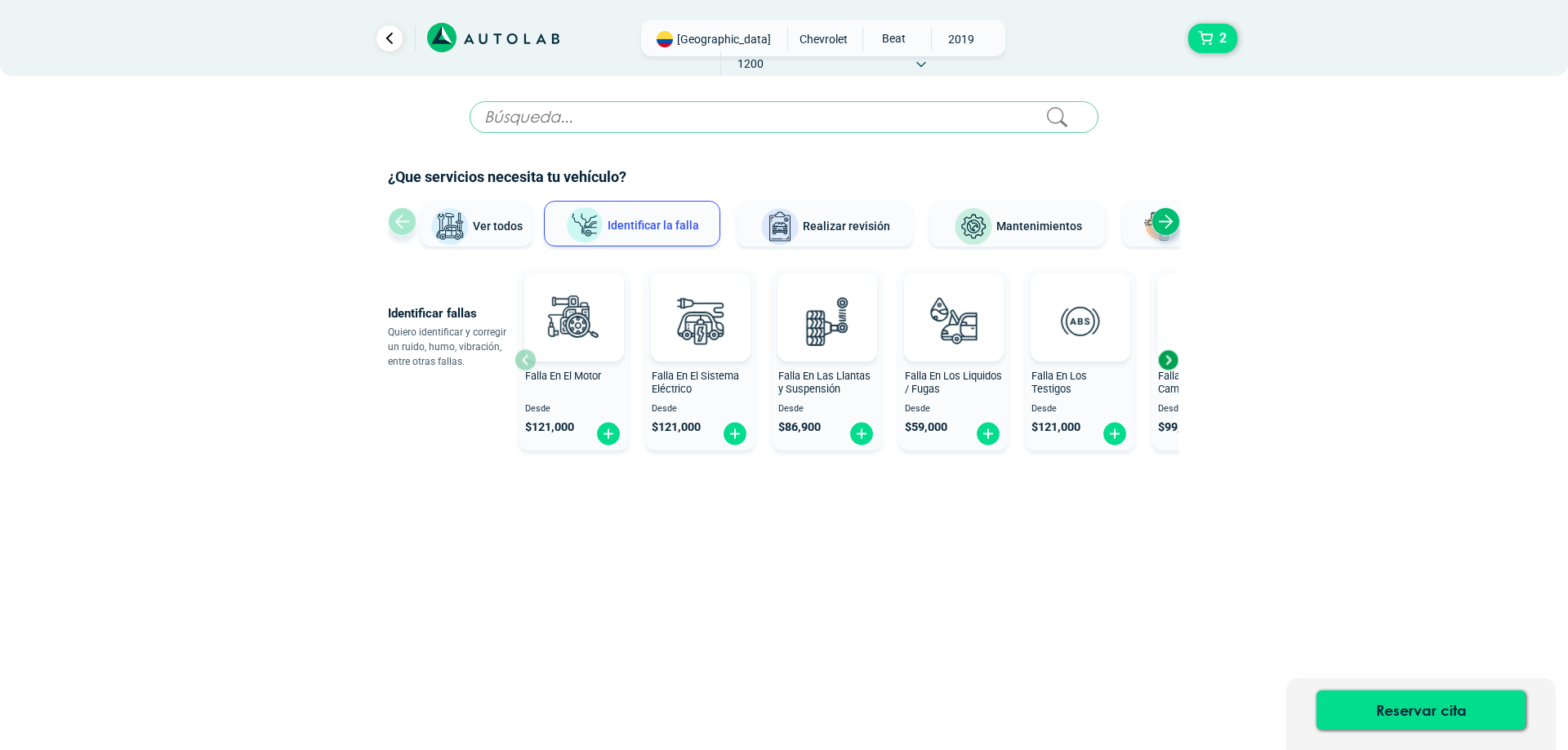
click at [483, 234] on button "Ver todos" at bounding box center [477, 224] width 112 height 46
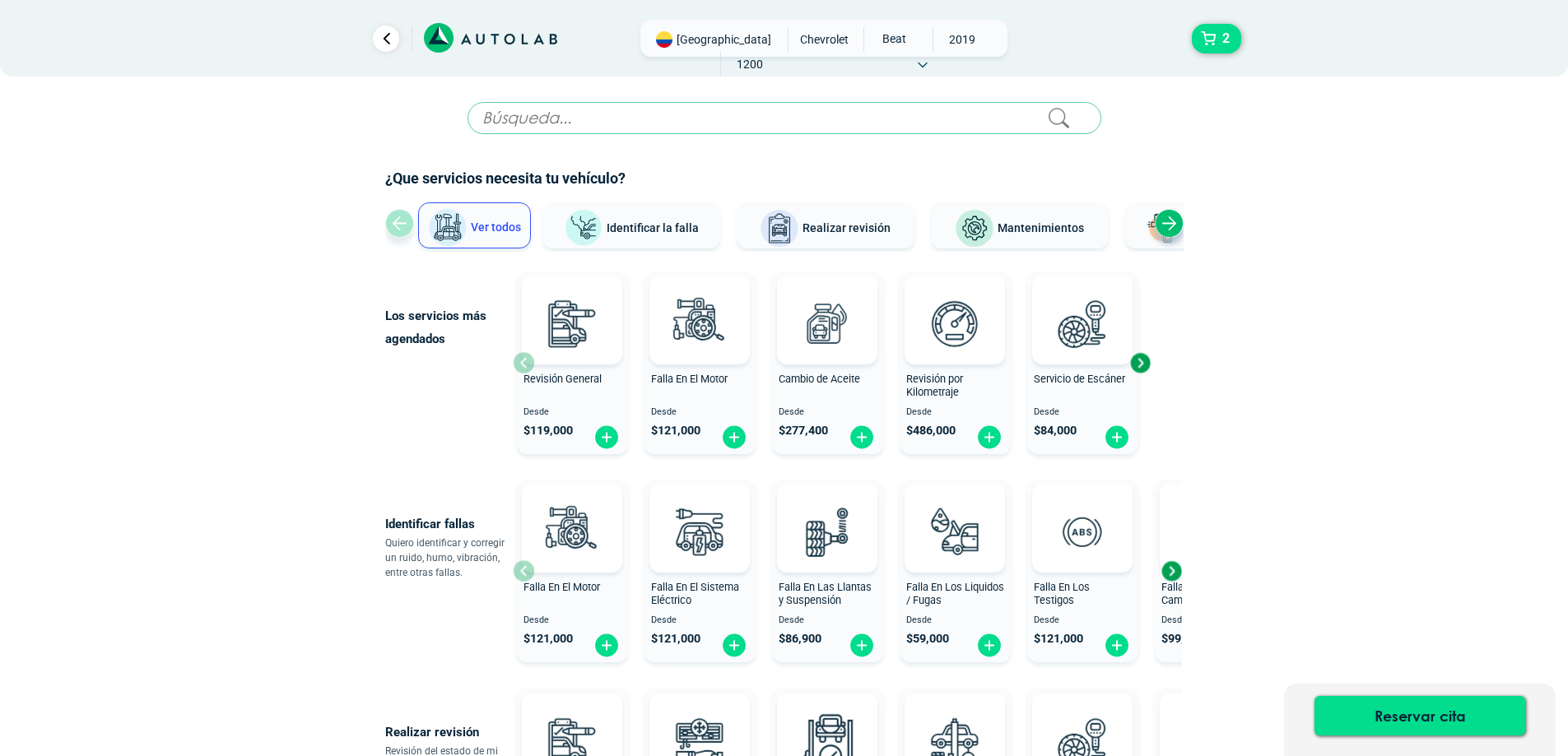
click at [790, 113] on input "text" at bounding box center [784, 118] width 634 height 32
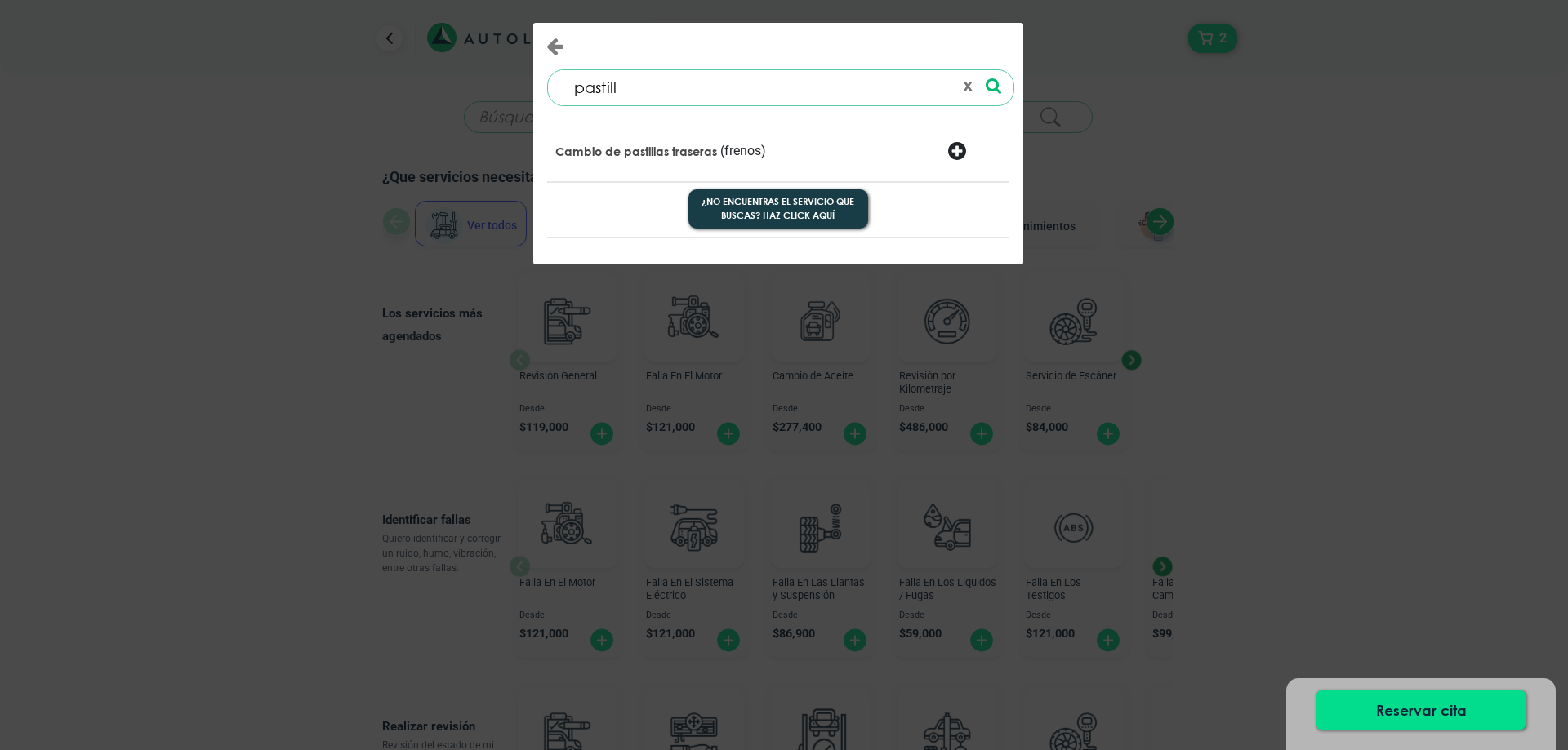
type input "pastill"
click at [793, 120] on div "Cambio de pastillas traseras (frenos)" at bounding box center [778, 151] width 462 height 64
click at [737, 159] on div "Cambio de pastillas traseras (frenos)" at bounding box center [700, 152] width 314 height 23
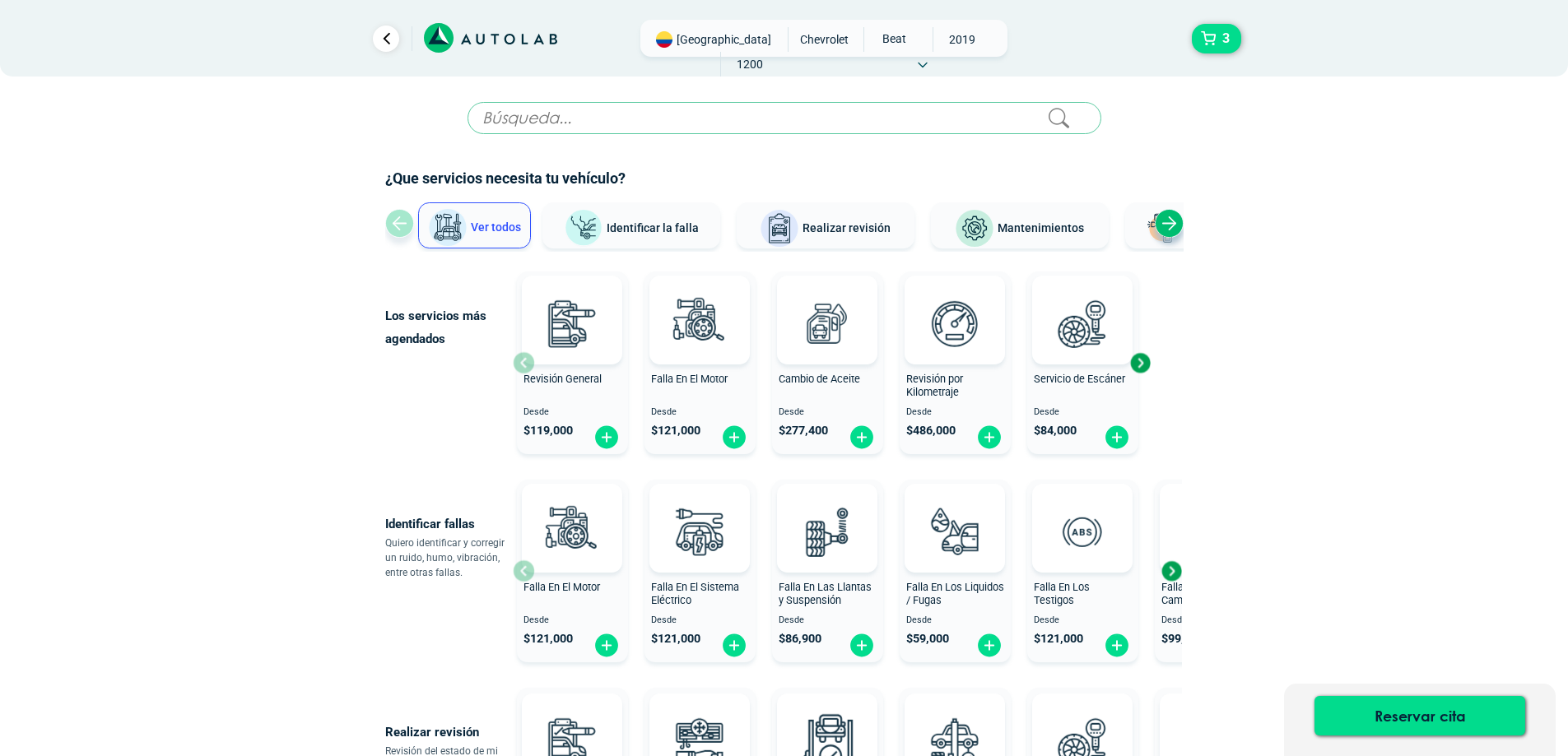
click at [663, 124] on input "text" at bounding box center [784, 118] width 634 height 32
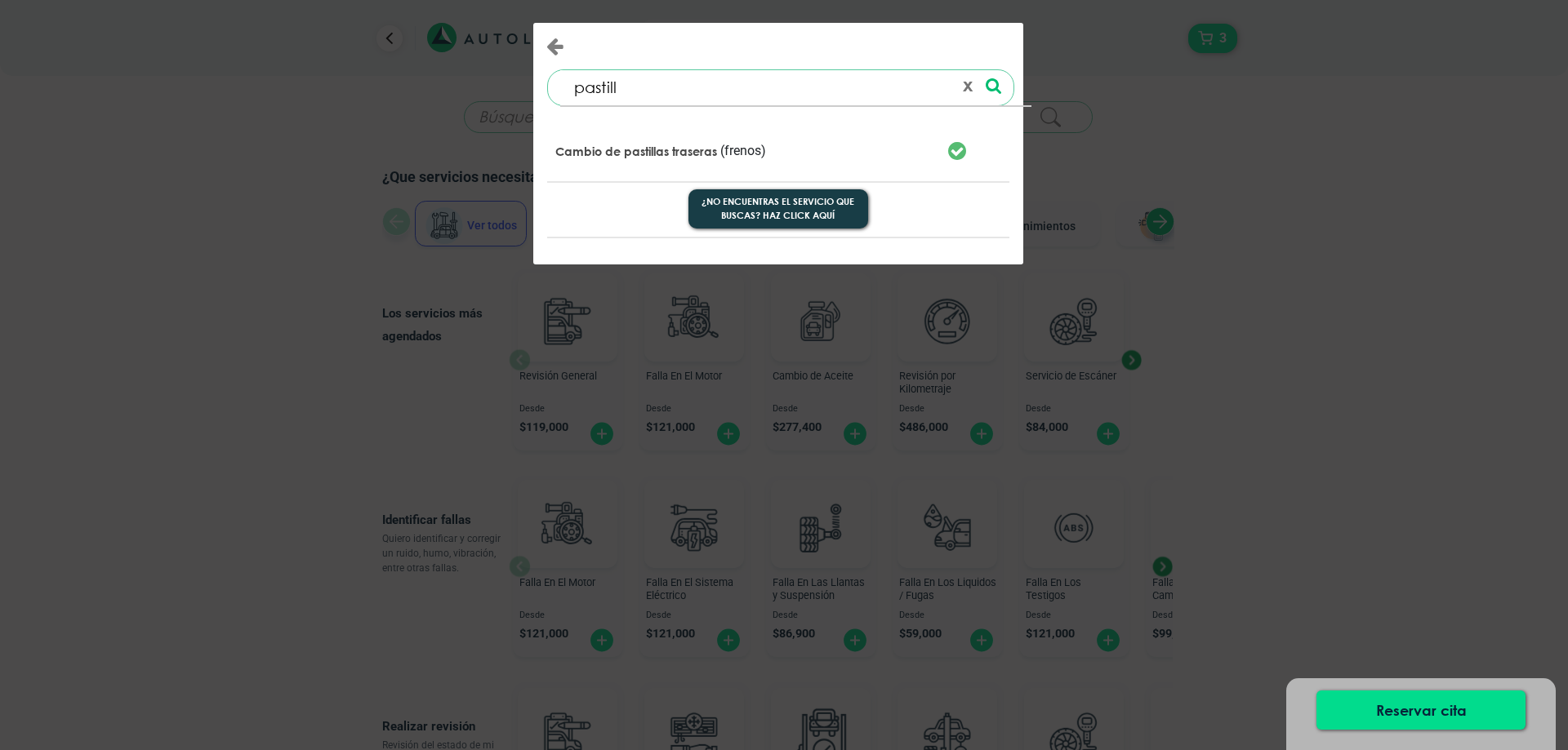
click at [663, 153] on p "Cambio de pastillas traseras" at bounding box center [636, 152] width 162 height 16
click at [961, 89] on button "x" at bounding box center [967, 87] width 23 height 27
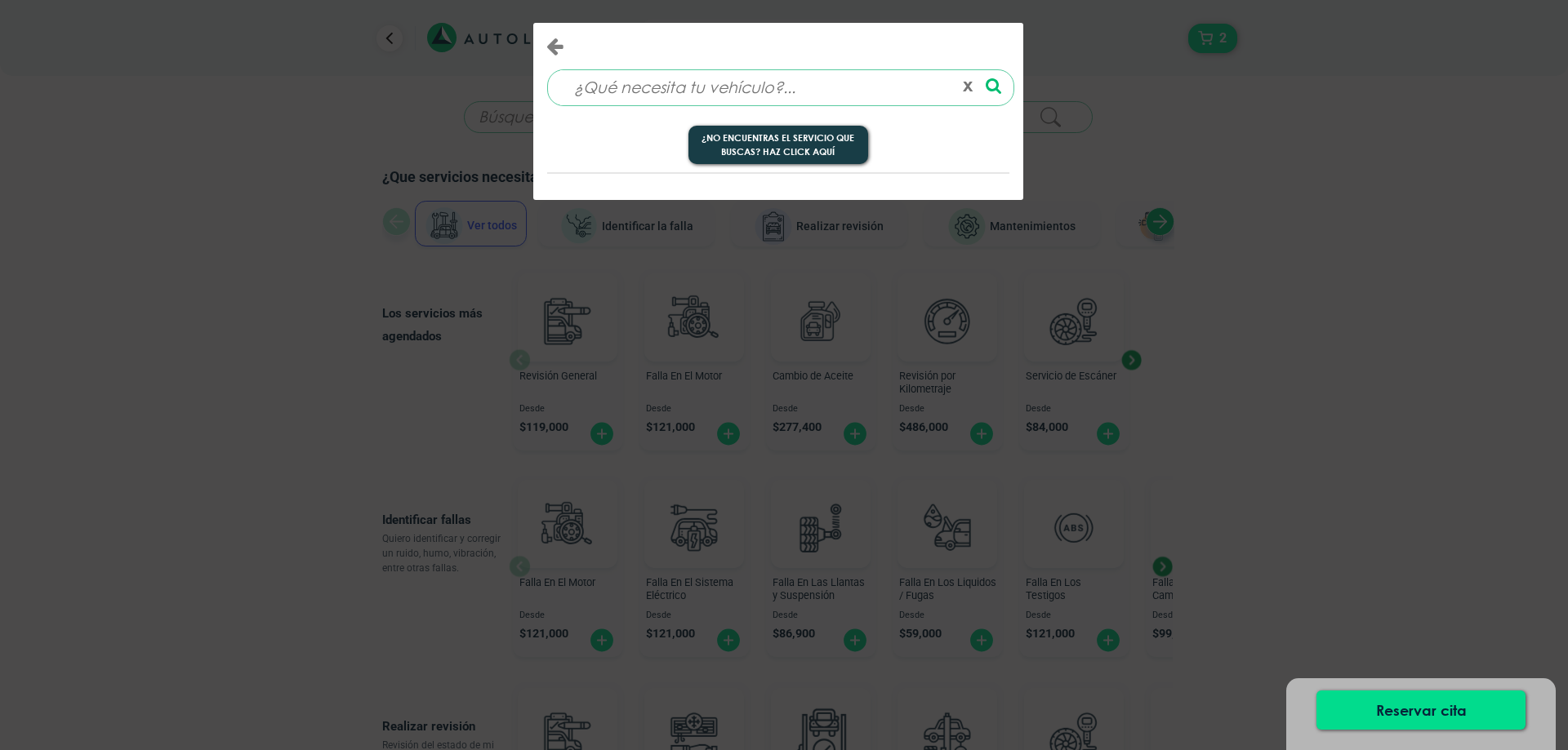
click at [968, 86] on button "x" at bounding box center [967, 87] width 23 height 27
click at [208, 141] on div "0 results are available, use up and down arrow keys to navigate. ¿No encuentras…" at bounding box center [784, 375] width 1568 height 750
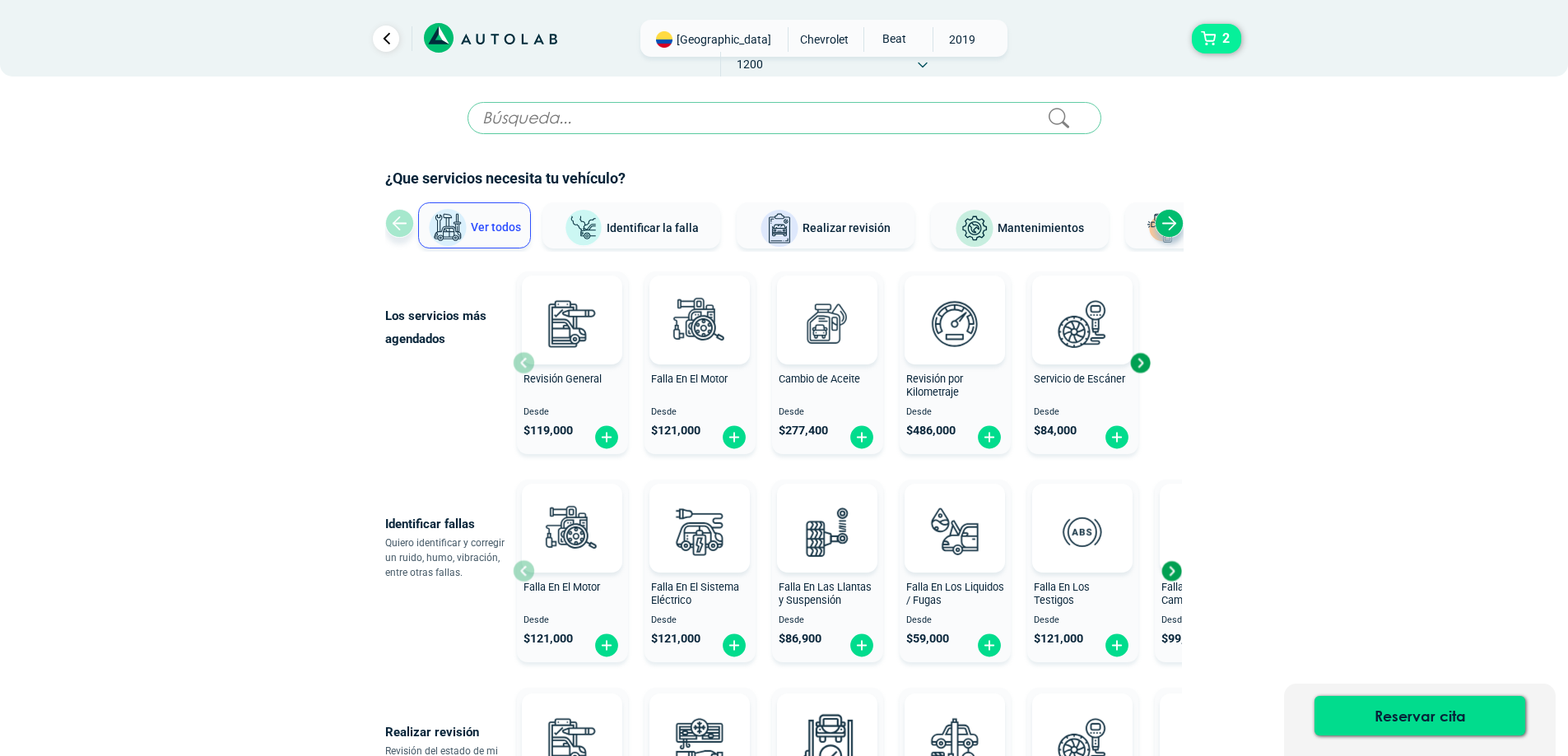
click at [1212, 42] on button "2" at bounding box center [1217, 39] width 50 height 30
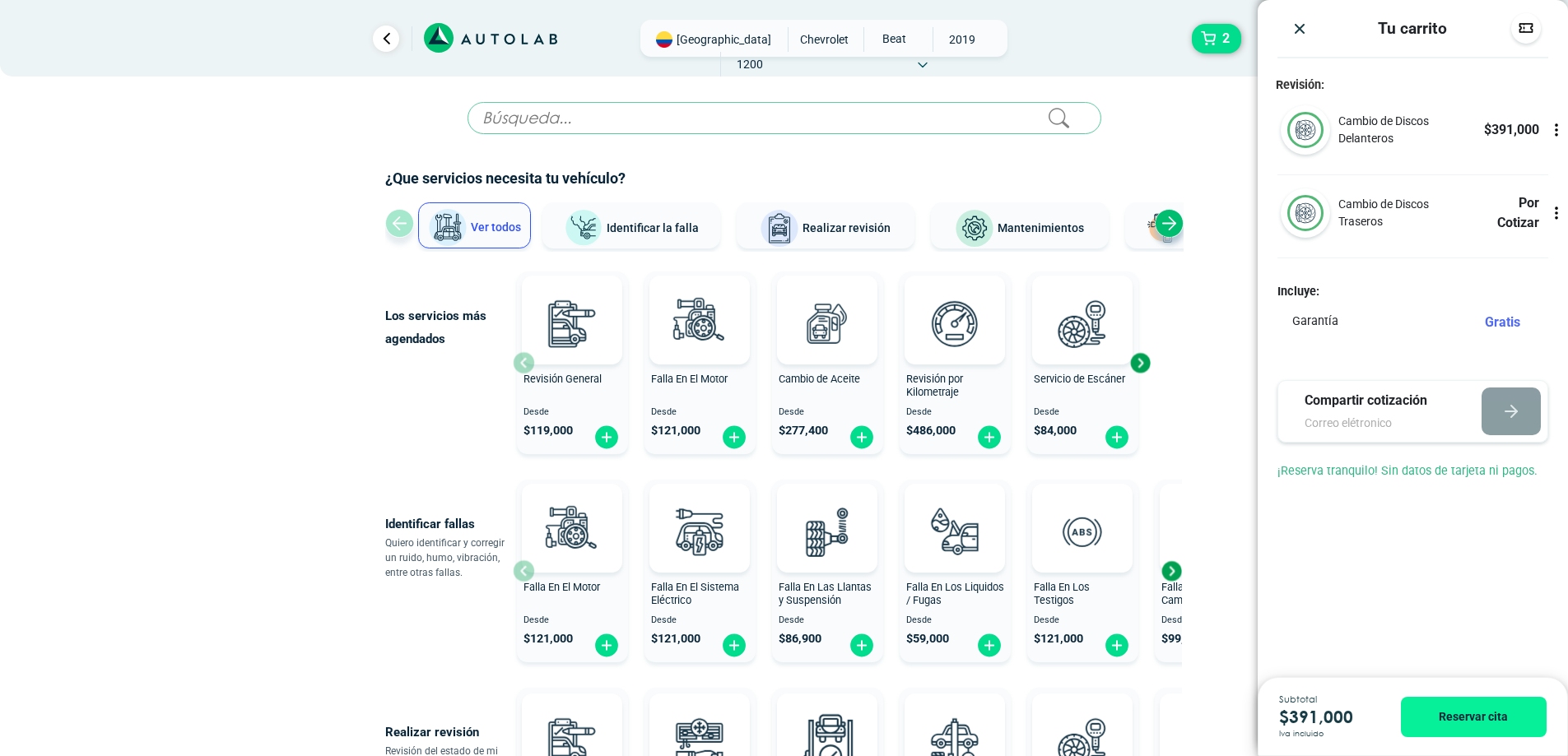
click at [650, 125] on input "text" at bounding box center [784, 118] width 634 height 32
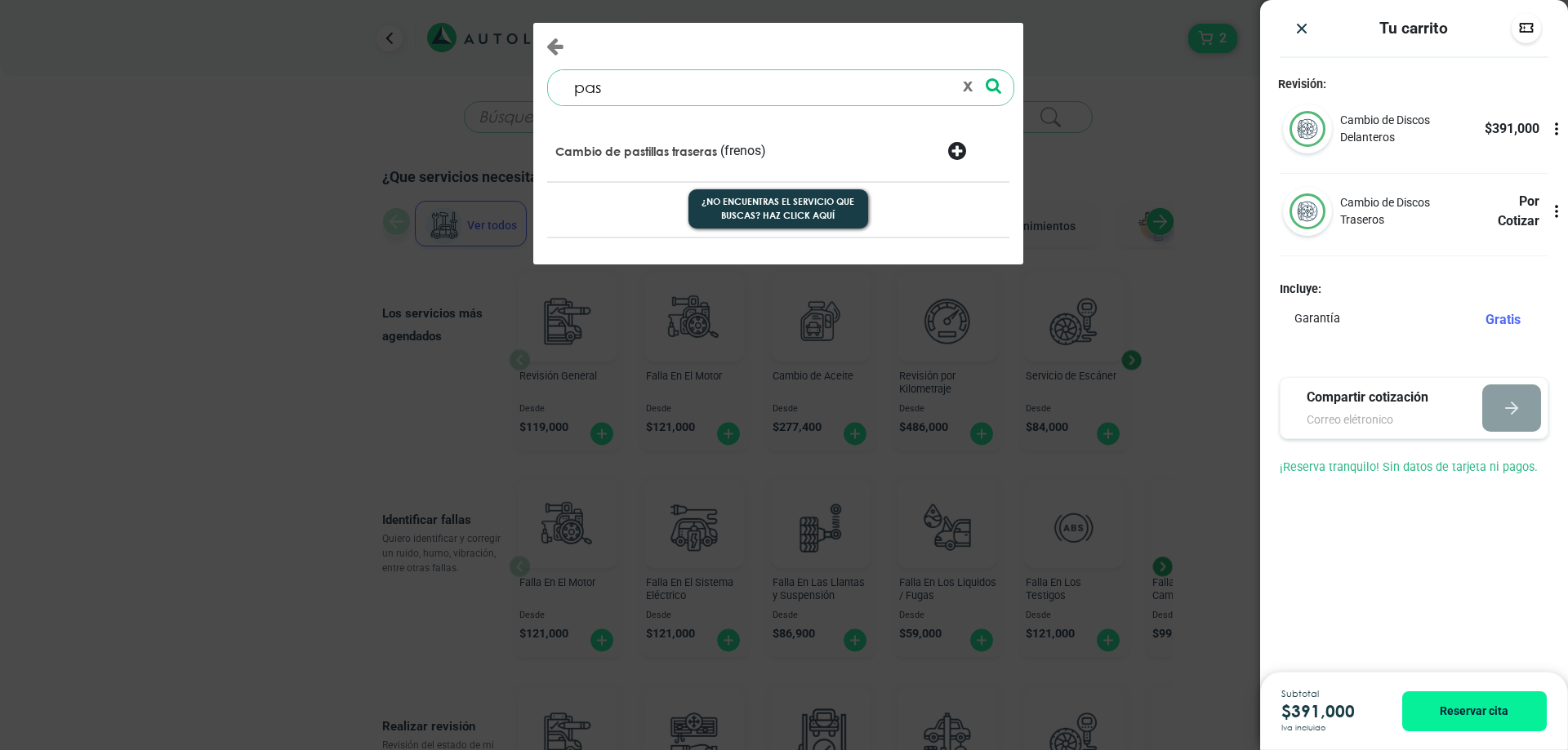
type input "pas"
click at [961, 153] on div at bounding box center [974, 152] width 79 height 23
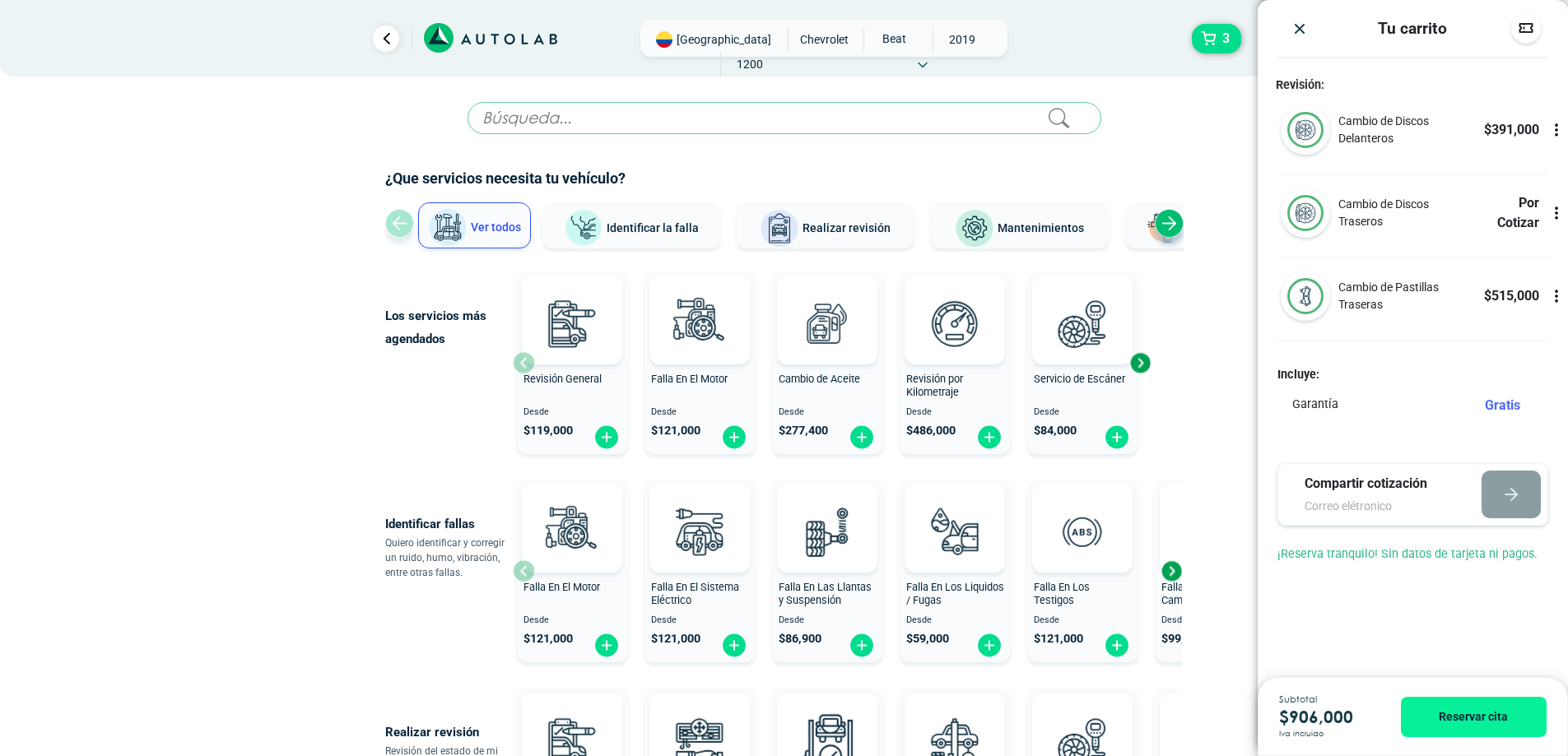
click at [1443, 30] on h3 "Tu carrito" at bounding box center [1412, 29] width 69 height 19
click at [1230, 39] on span "3" at bounding box center [1226, 39] width 16 height 28
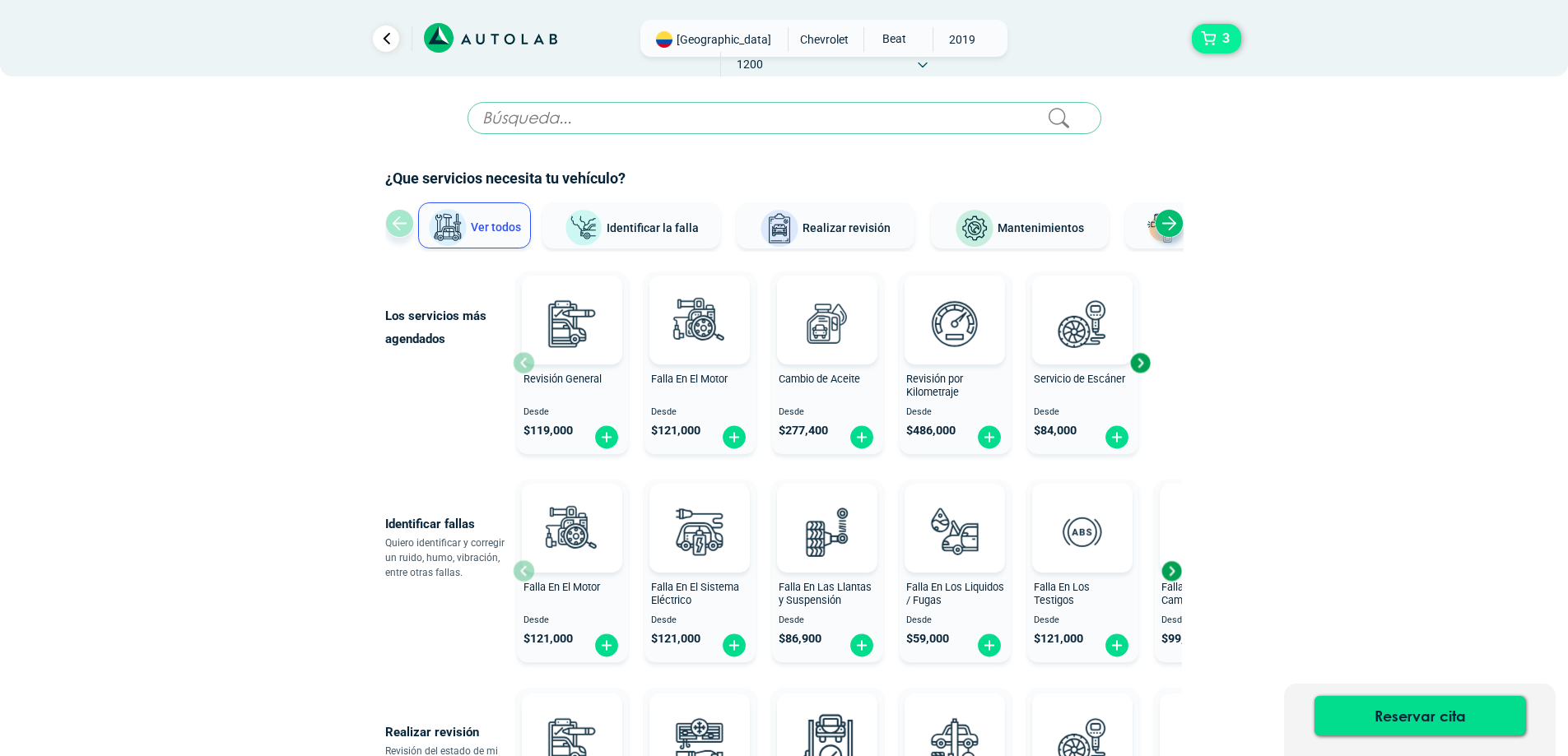
click at [1215, 41] on button "3" at bounding box center [1217, 39] width 50 height 30
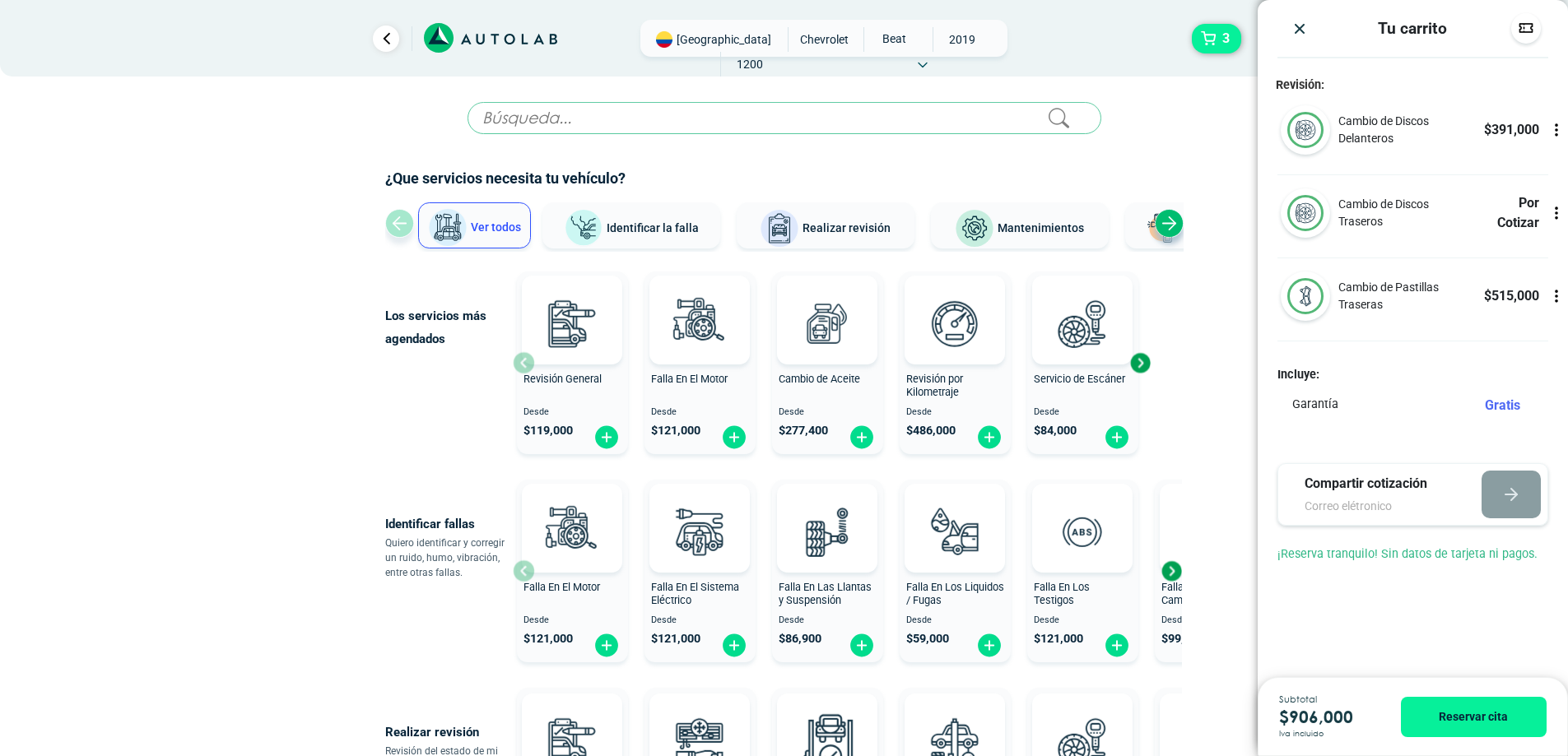
click at [1215, 41] on button "3" at bounding box center [1217, 39] width 50 height 30
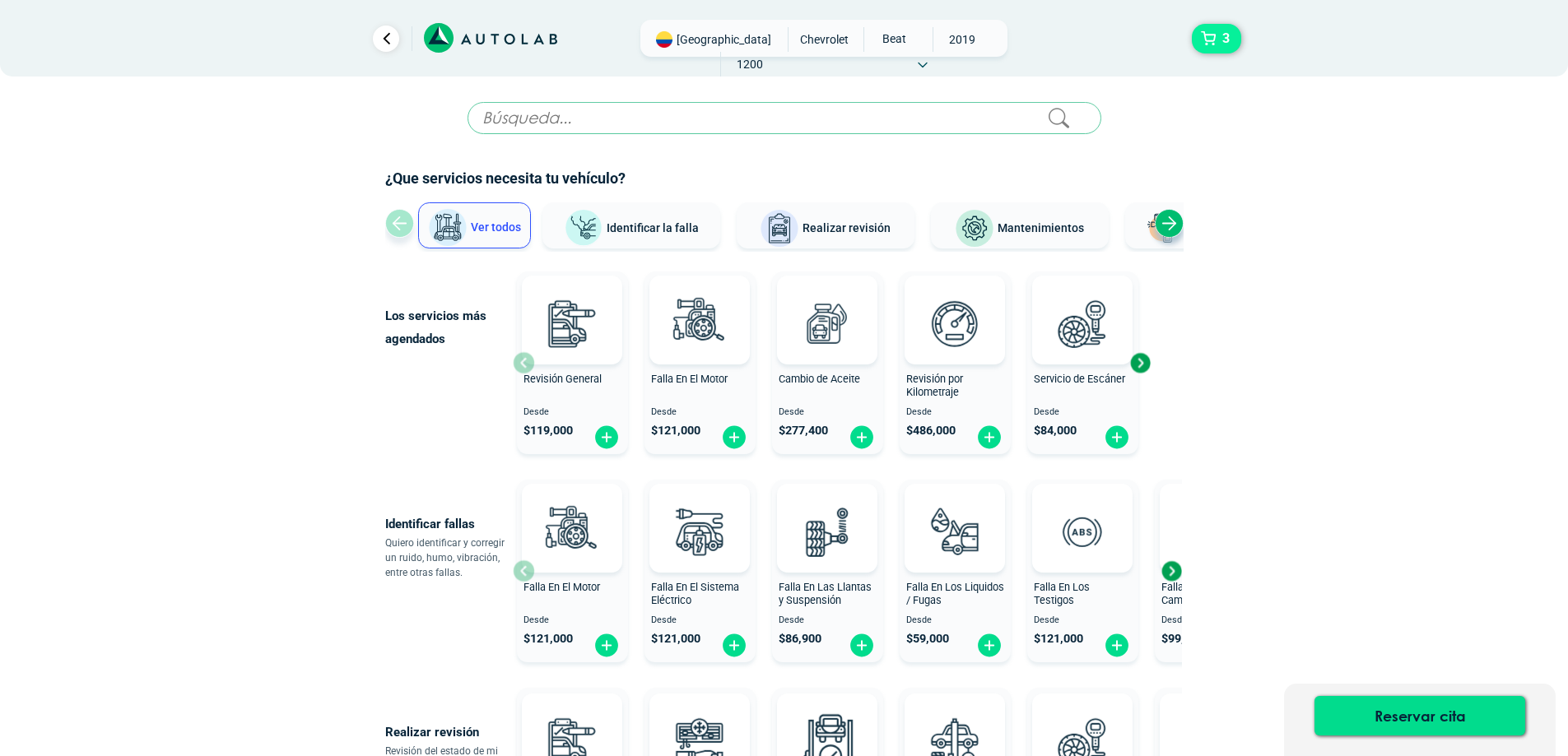
click at [1218, 41] on span "3" at bounding box center [1226, 39] width 16 height 28
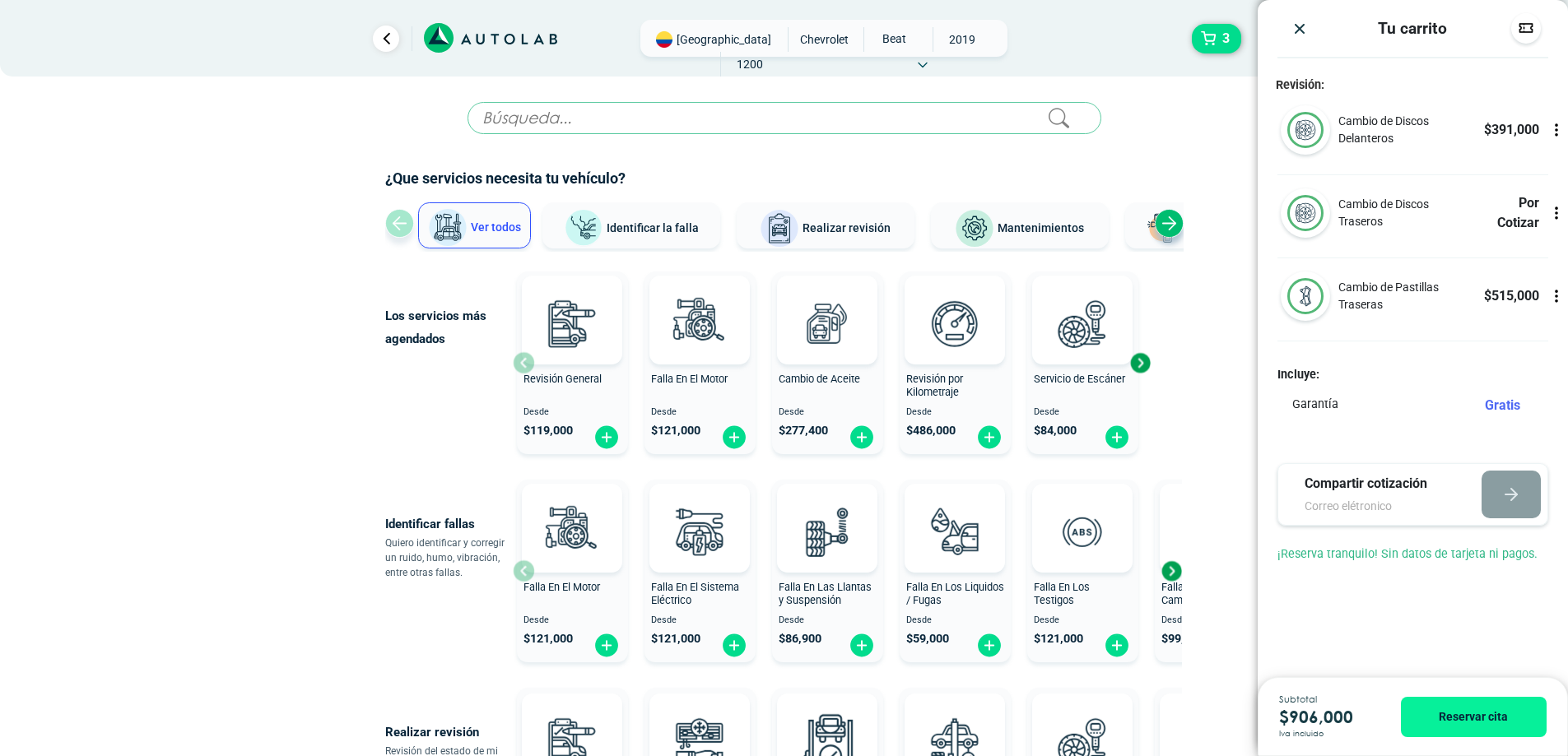
click at [1558, 292] on icon at bounding box center [1557, 292] width 2 height 2
click at [1560, 300] on icon at bounding box center [1557, 296] width 17 height 17
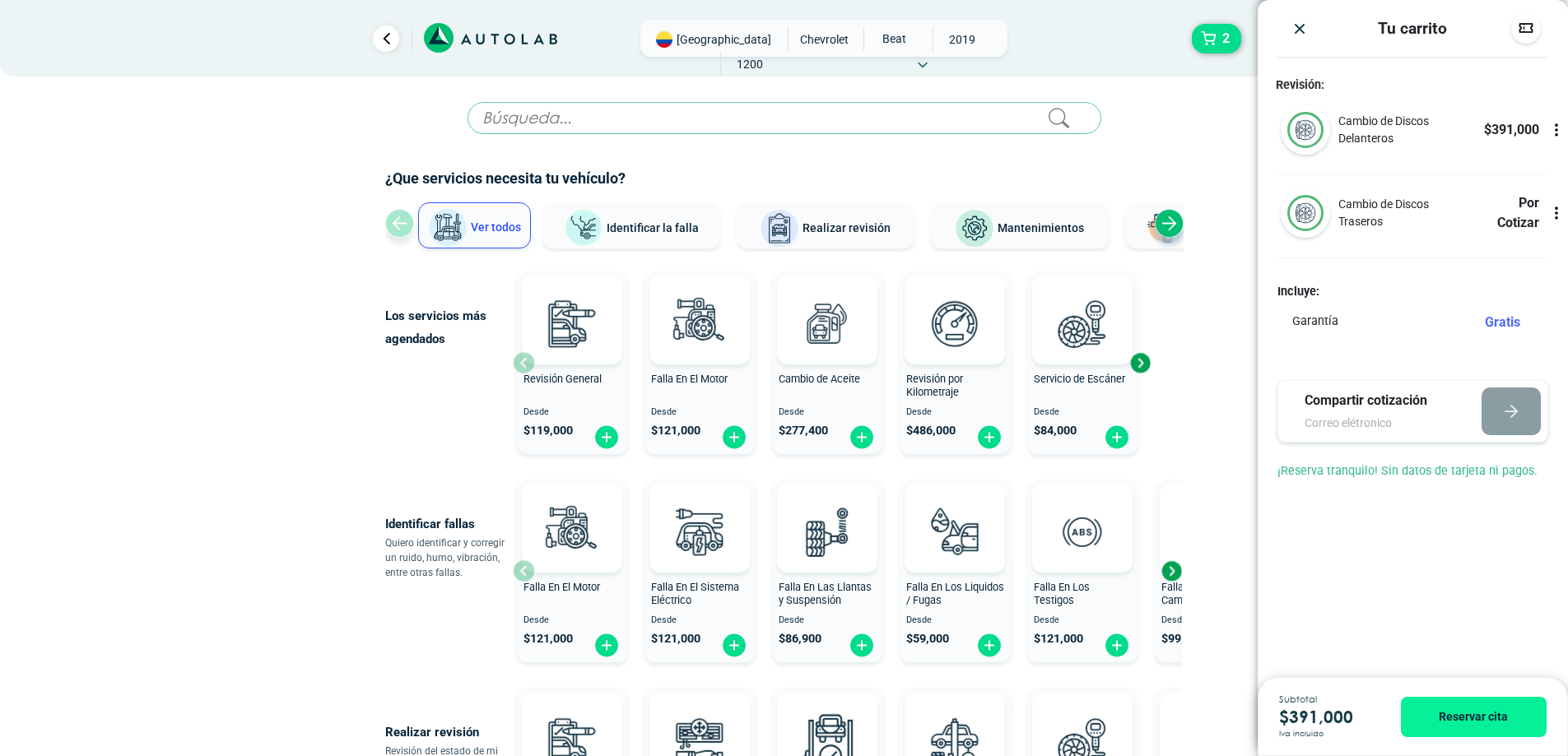
click at [1559, 219] on icon at bounding box center [1557, 213] width 17 height 17
click at [1552, 221] on icon at bounding box center [1557, 213] width 17 height 17
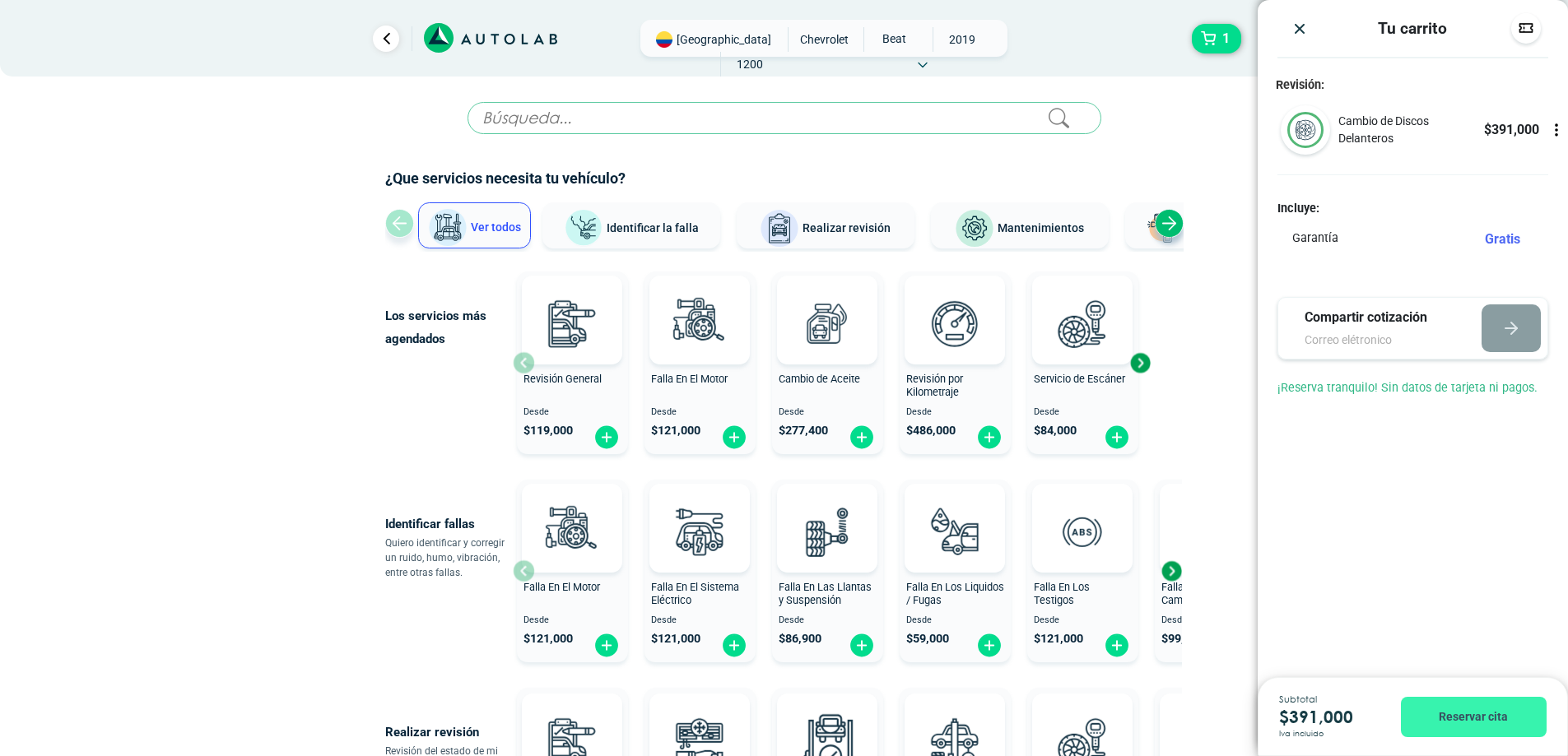
click at [1443, 716] on button "Reservar cita" at bounding box center [1474, 717] width 146 height 41
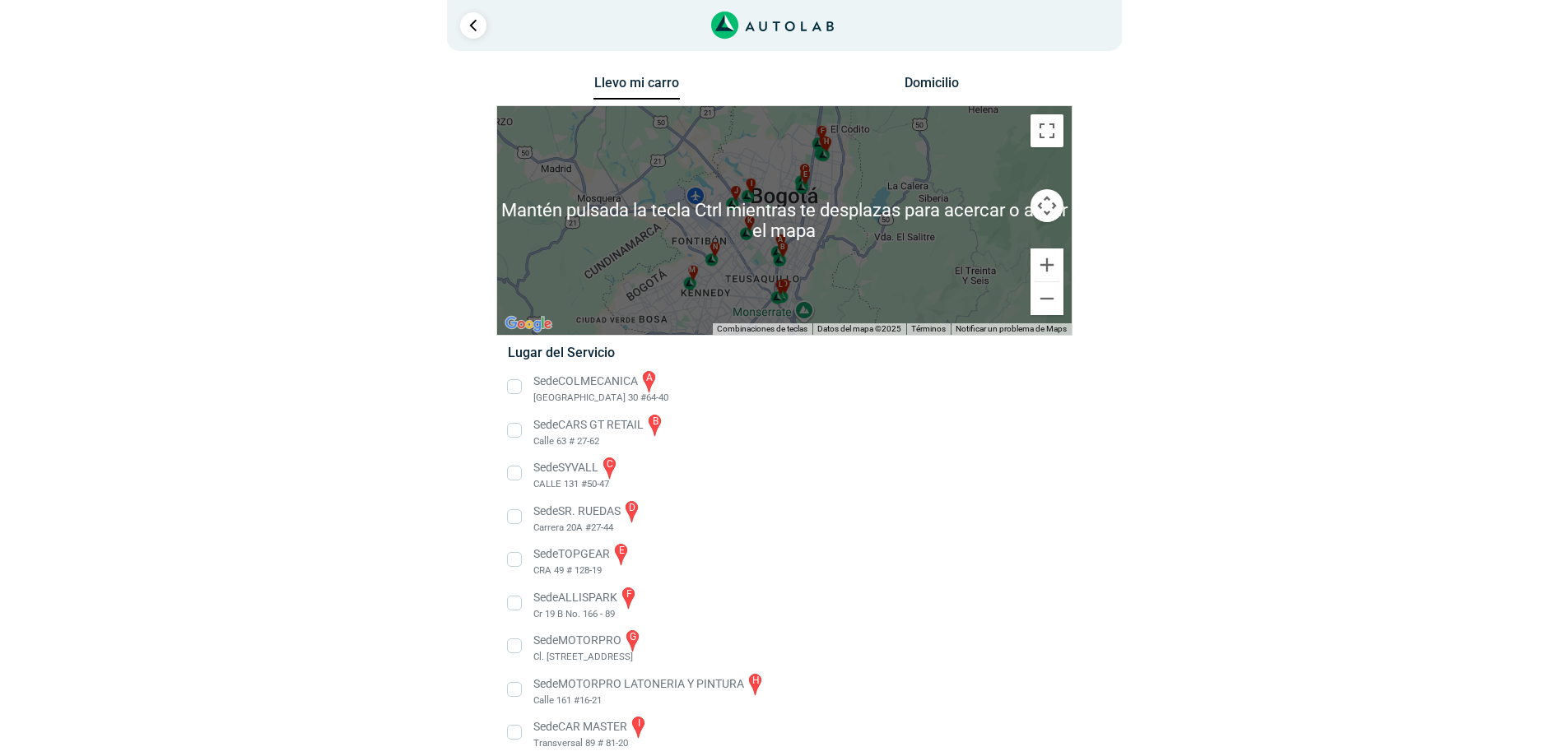
click at [1054, 203] on button "Controles de visualización del mapa" at bounding box center [1048, 206] width 33 height 33
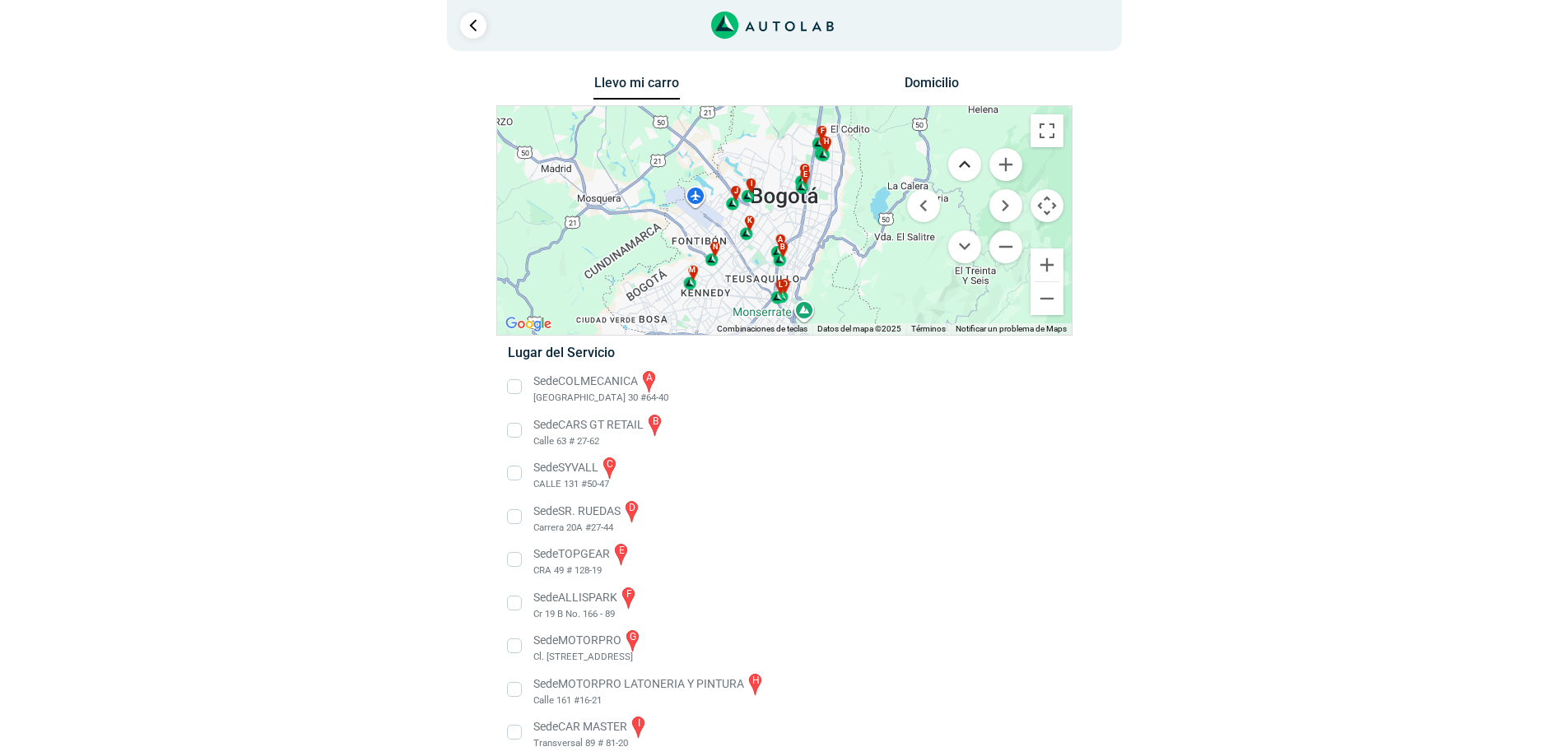
click at [956, 168] on button "Mover arriba" at bounding box center [965, 165] width 33 height 33
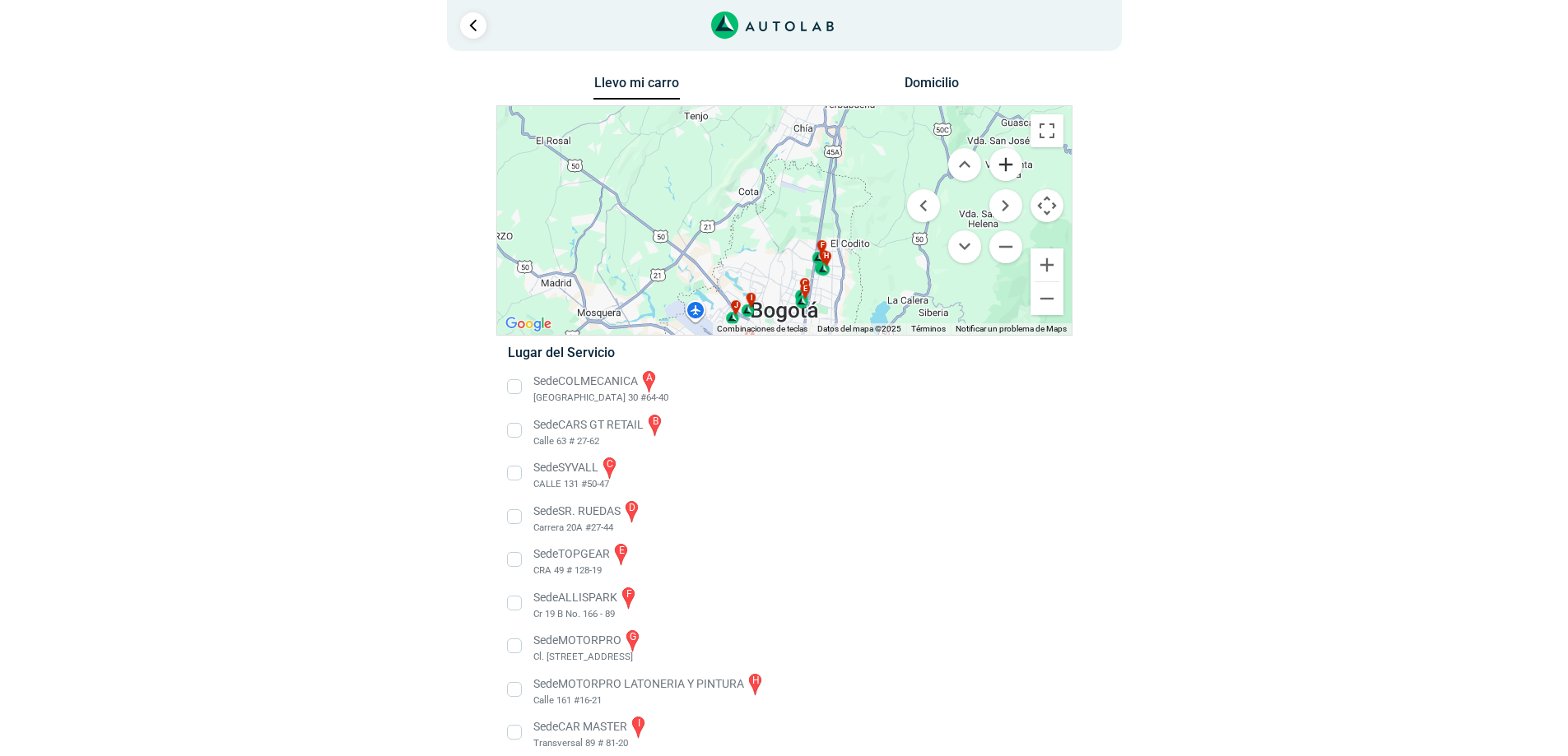
click at [1004, 167] on button "Ampliar" at bounding box center [1006, 165] width 33 height 33
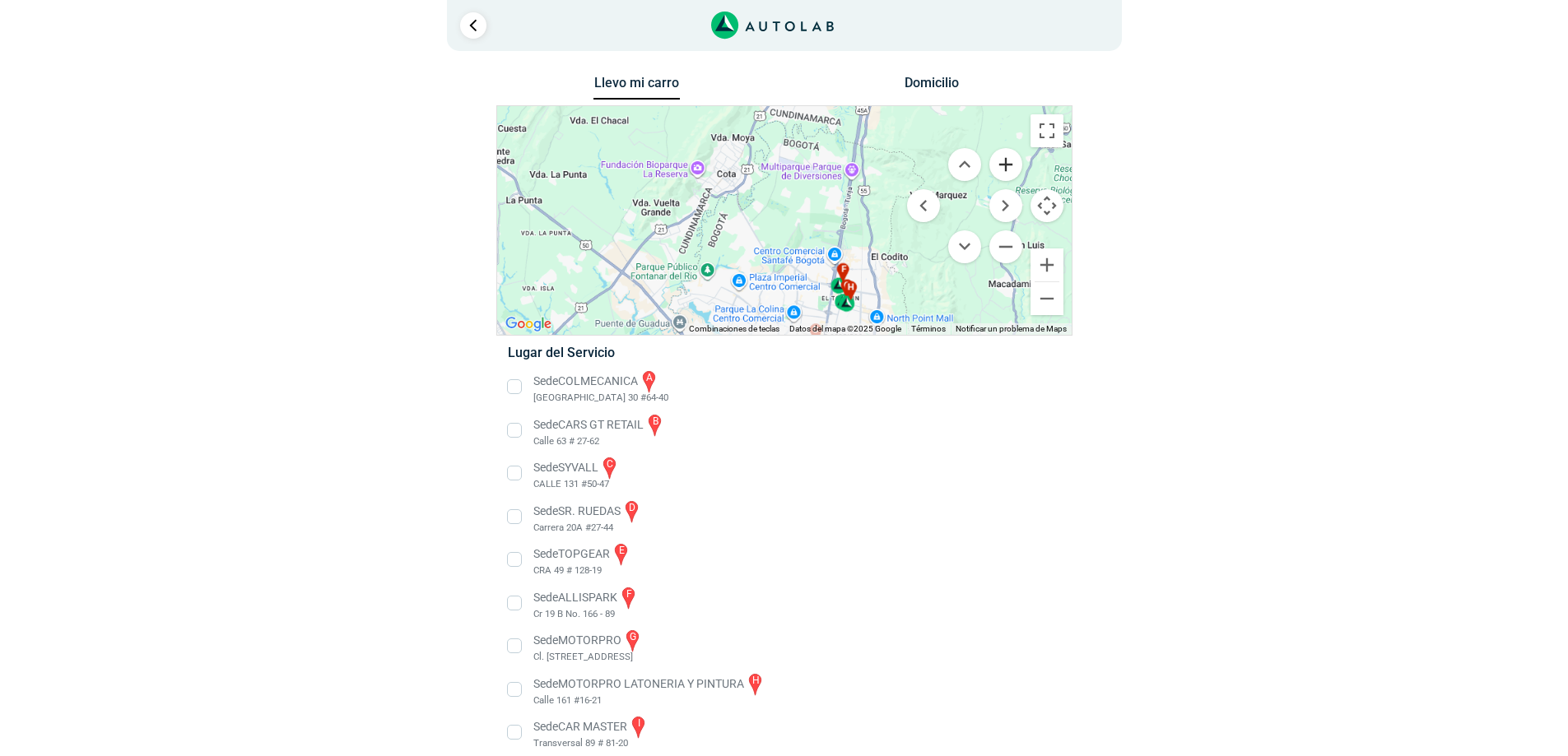
click at [1004, 167] on button "Ampliar" at bounding box center [1006, 165] width 33 height 33
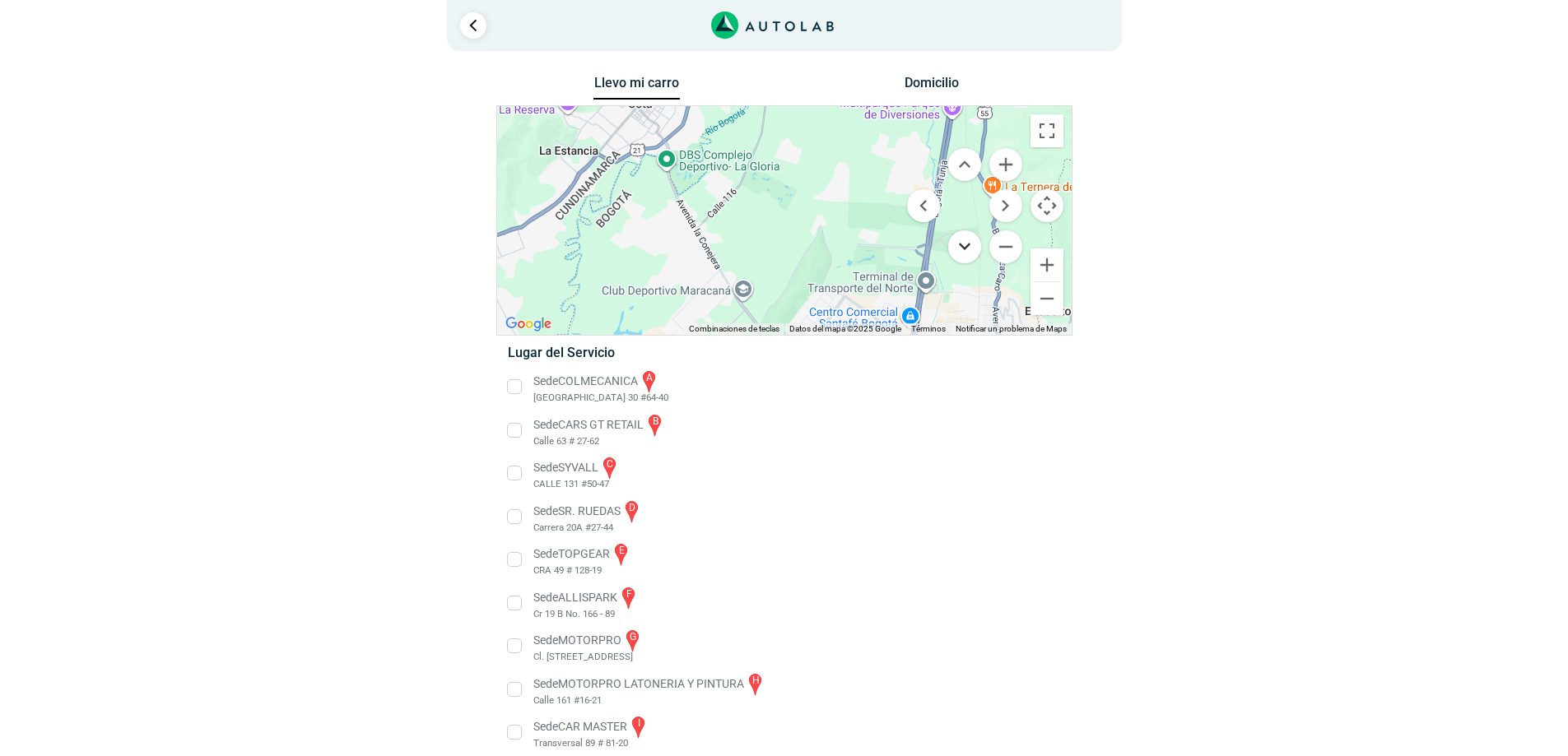
click at [971, 239] on button "Mover abajo" at bounding box center [965, 247] width 33 height 33
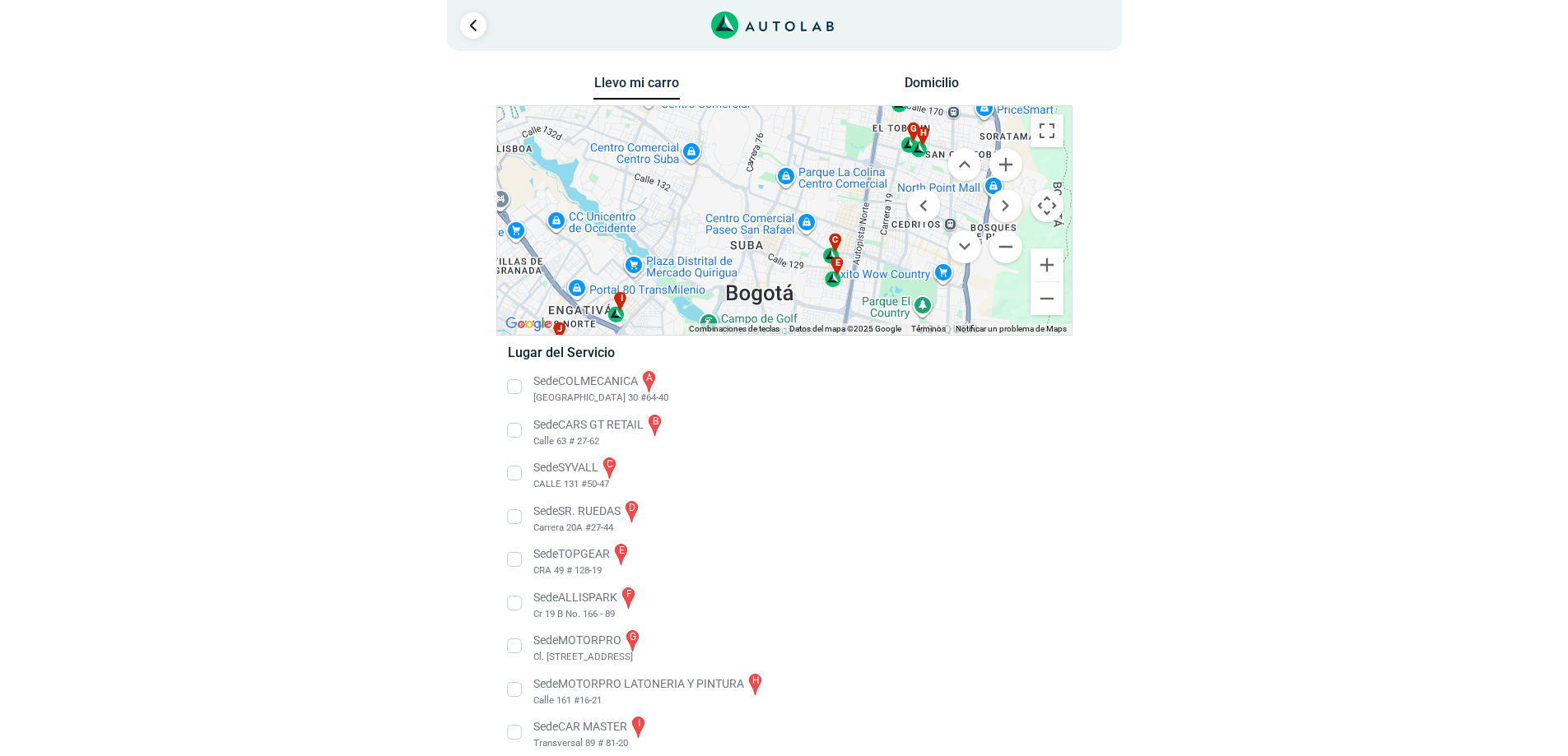
drag, startPoint x: 819, startPoint y: 292, endPoint x: 794, endPoint y: 107, distance: 186.7
click at [794, 107] on div "a b n c d e f" at bounding box center [784, 220] width 575 height 229
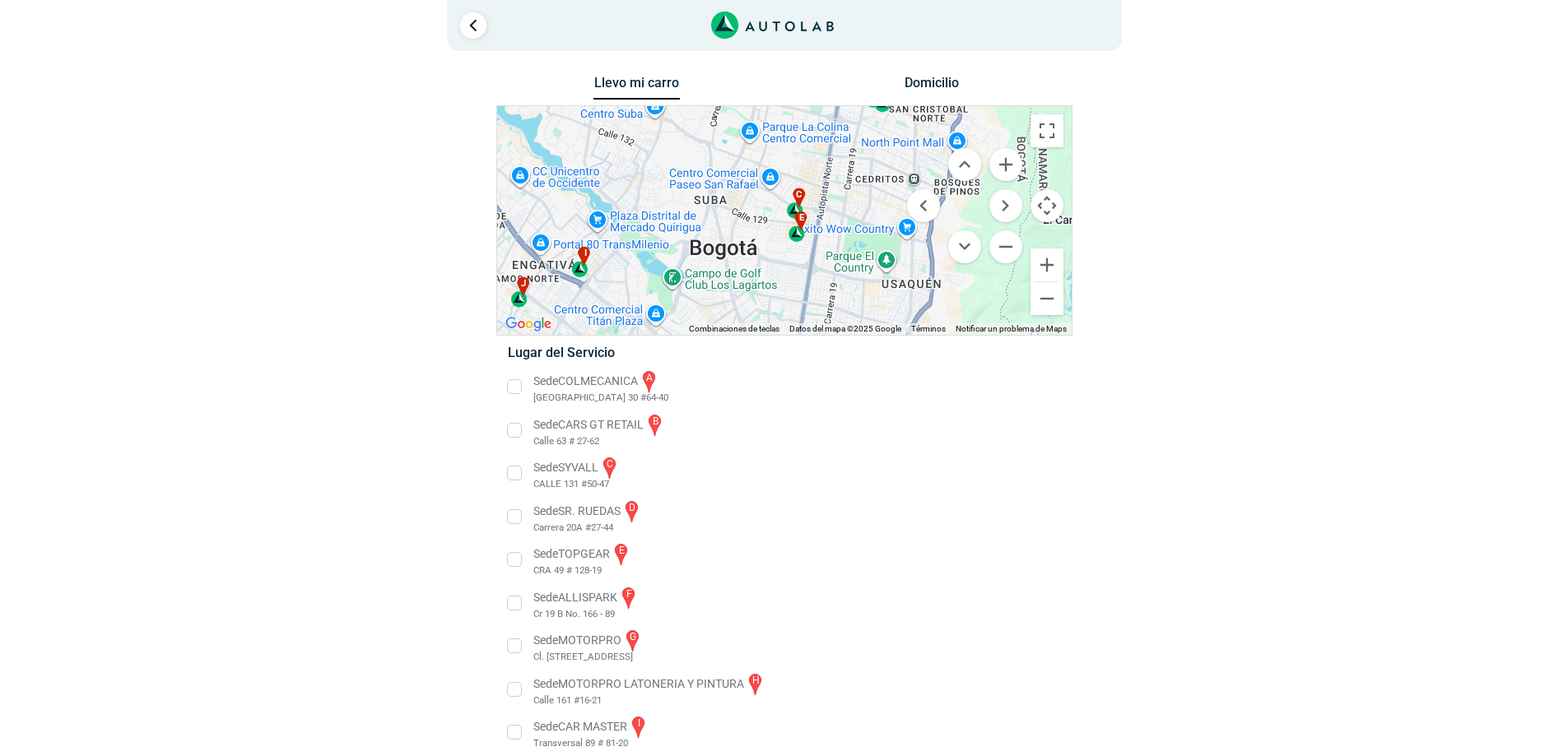
drag, startPoint x: 783, startPoint y: 305, endPoint x: 746, endPoint y: 266, distance: 53.8
click at [746, 263] on div "a b n c d e f" at bounding box center [784, 220] width 575 height 229
click at [799, 235] on div "e" at bounding box center [800, 229] width 19 height 31
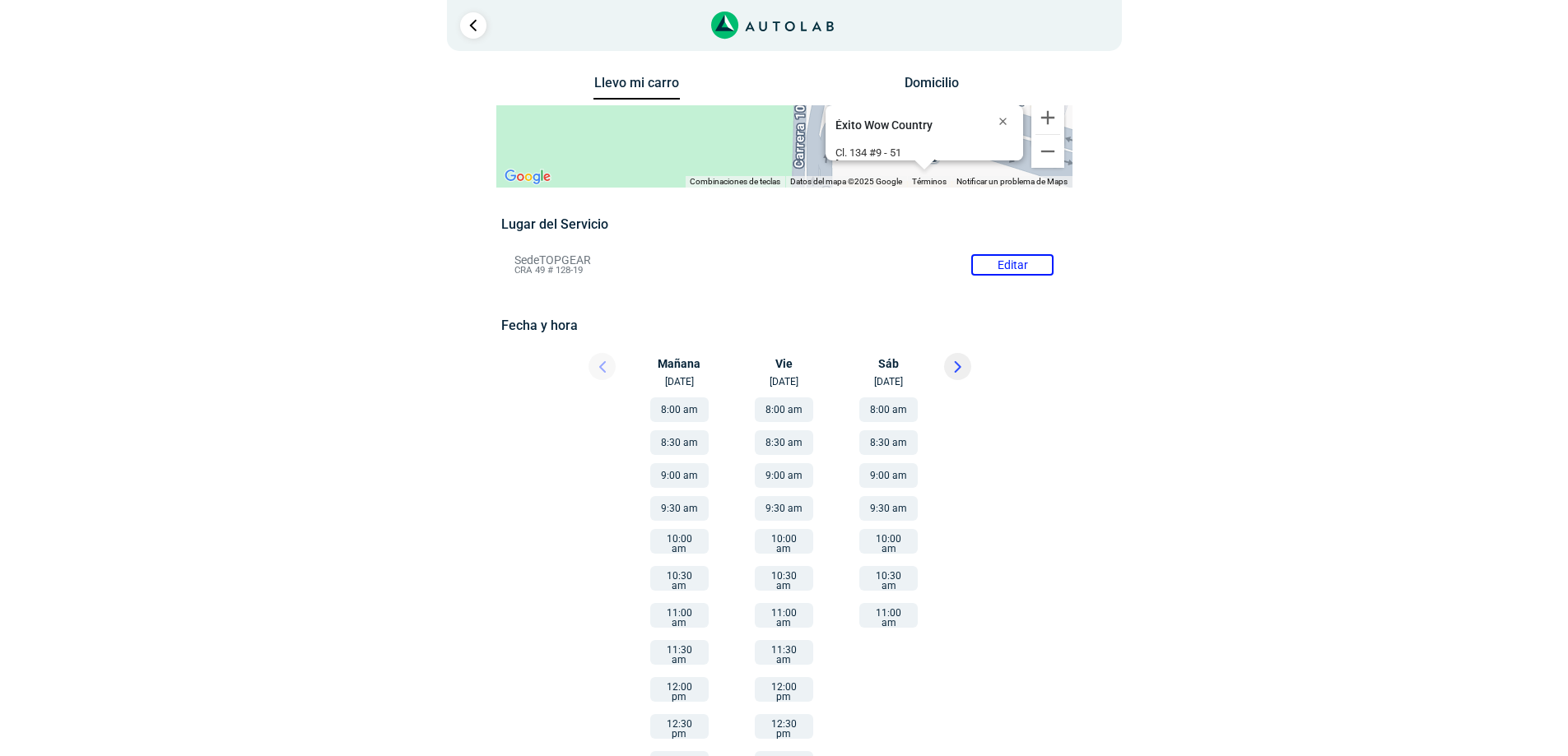
click at [905, 573] on button "10:30 am" at bounding box center [888, 578] width 58 height 25
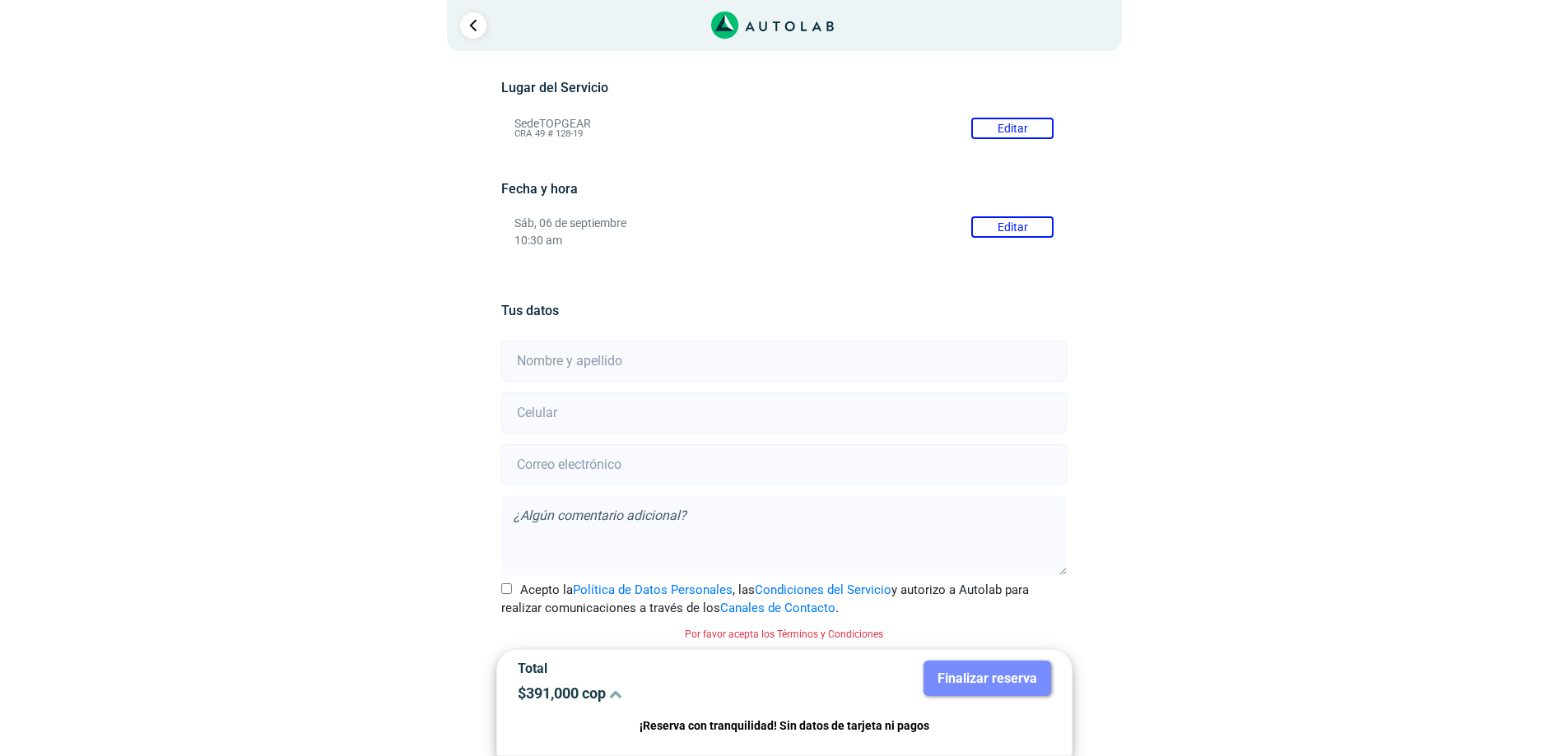
scroll to position [138, 0]
